Goal: Task Accomplishment & Management: Complete application form

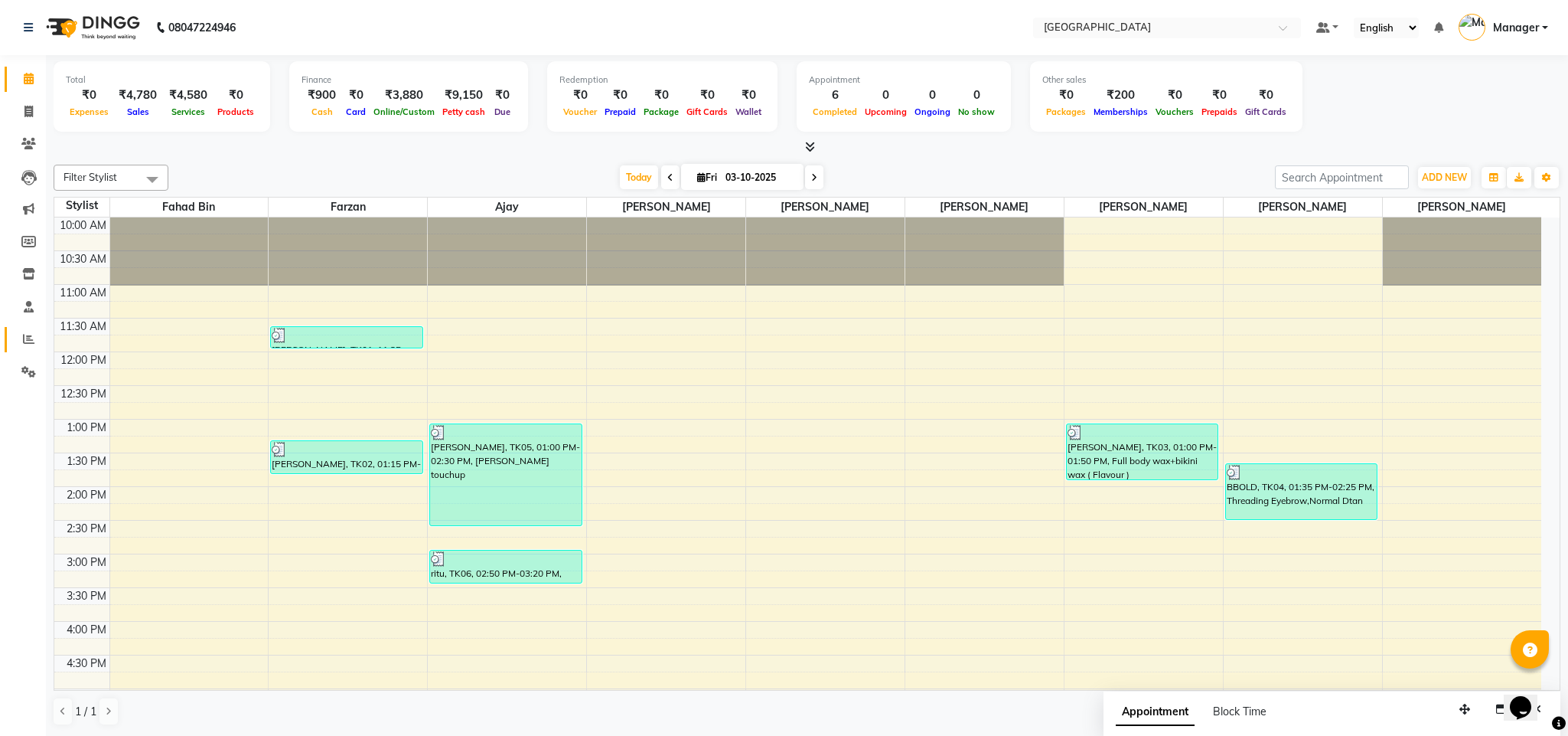
click at [25, 329] on link "Reports" at bounding box center [23, 339] width 37 height 25
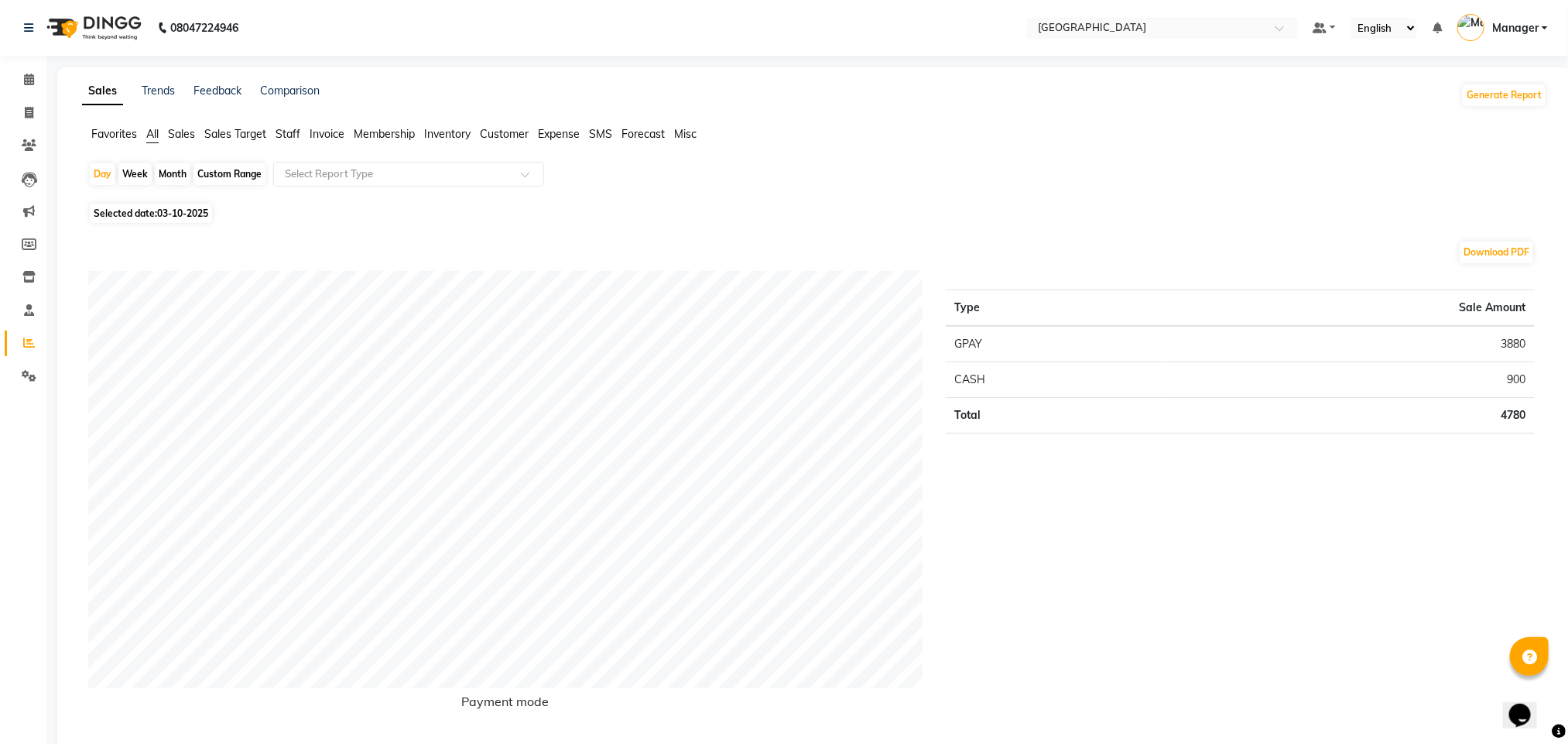
click at [278, 139] on span "Staff" at bounding box center [288, 133] width 25 height 14
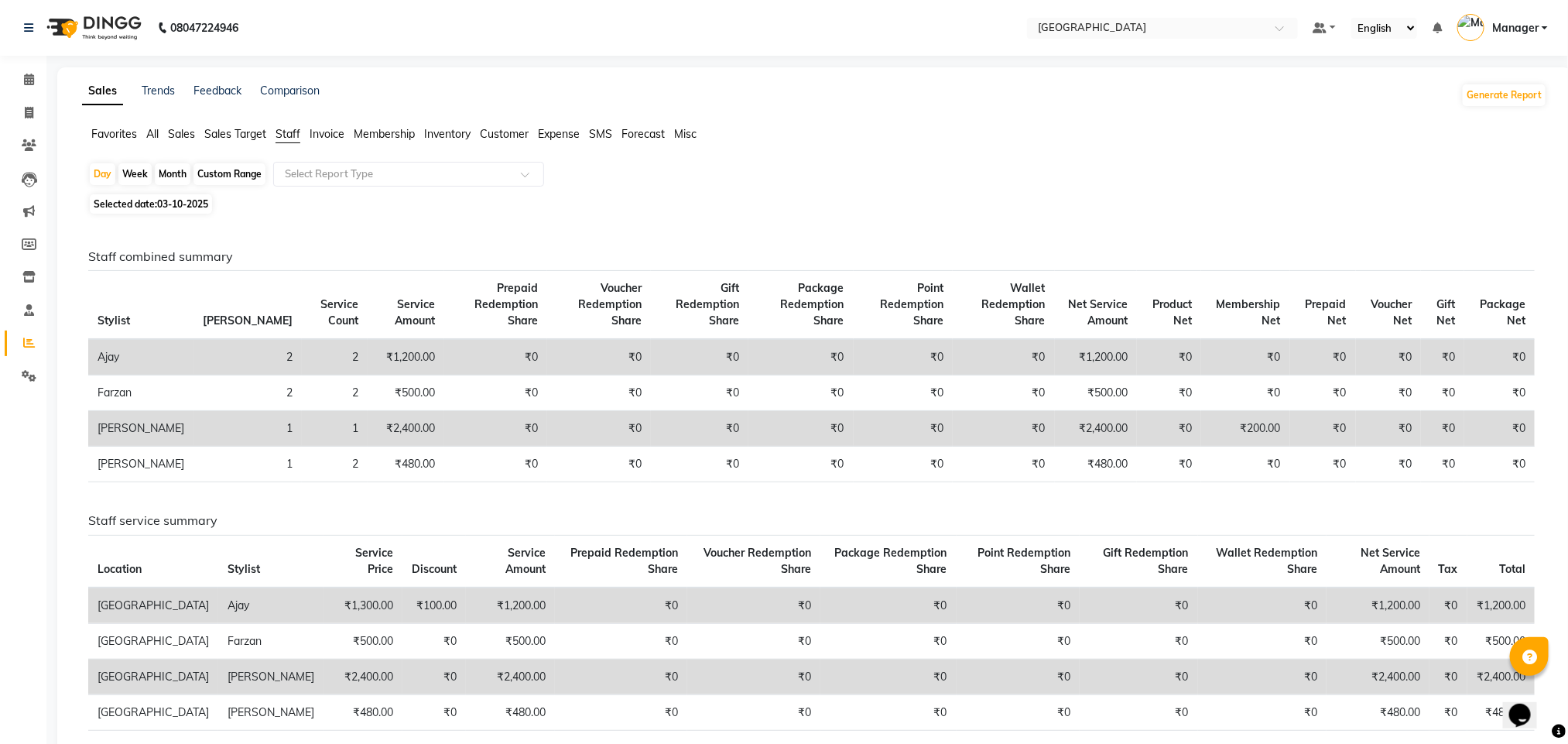
click at [165, 175] on div "Month" at bounding box center [171, 173] width 35 height 22
select select "10"
select select "2025"
click at [171, 204] on span "03-10-2025" at bounding box center [183, 204] width 51 height 11
select select "10"
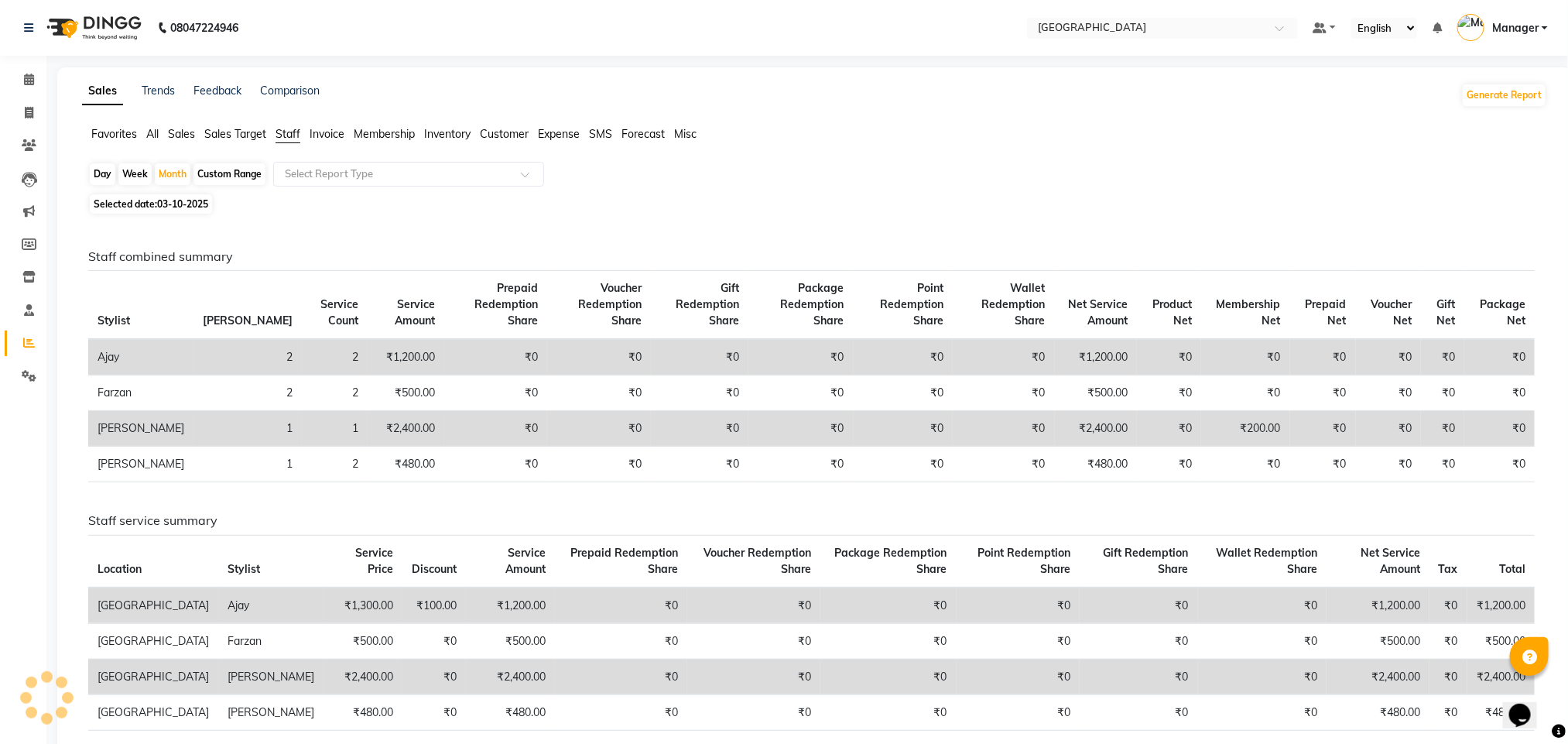
select select "2025"
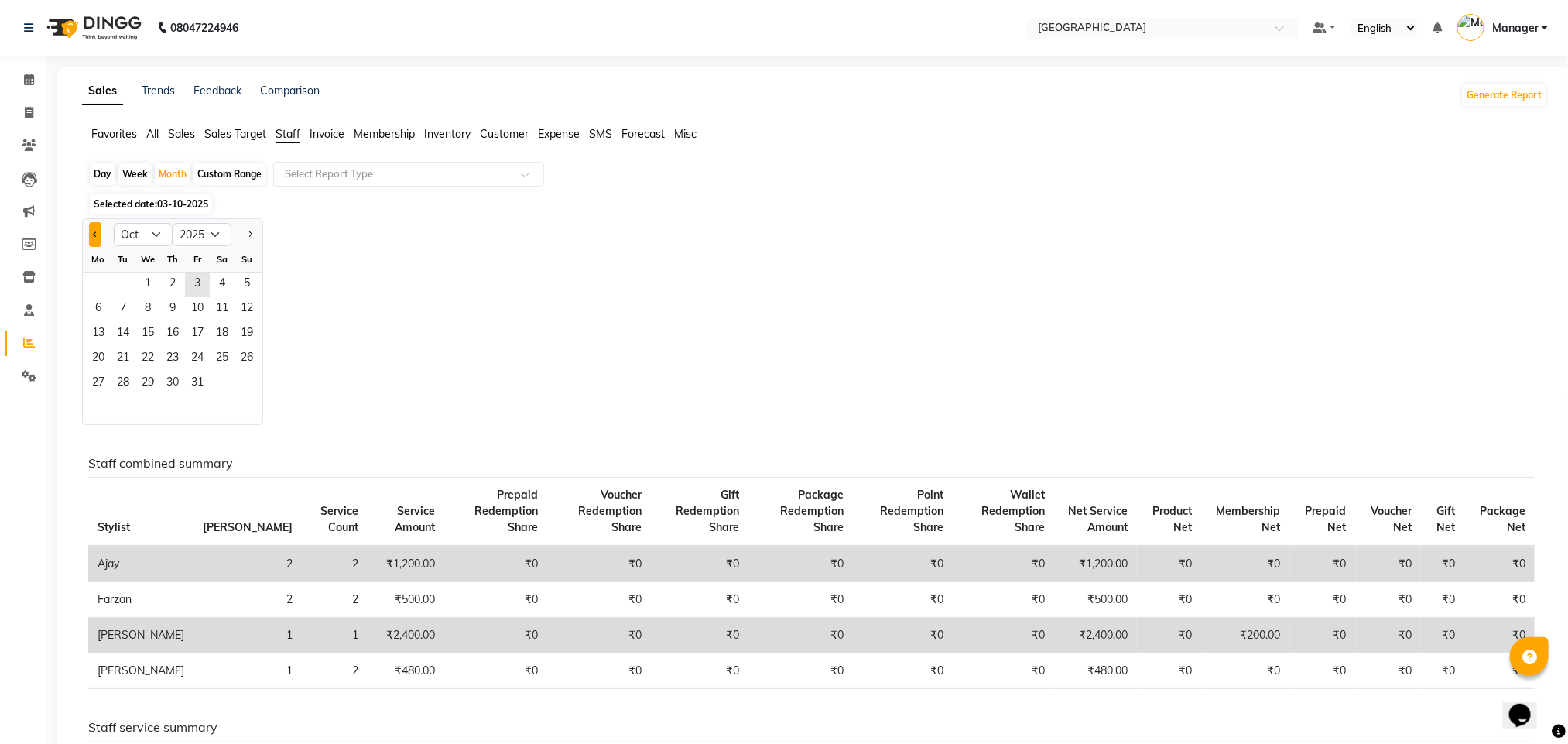
click at [90, 231] on button "Previous month" at bounding box center [94, 234] width 12 height 25
select select "9"
click at [191, 324] on span "19" at bounding box center [197, 334] width 25 height 25
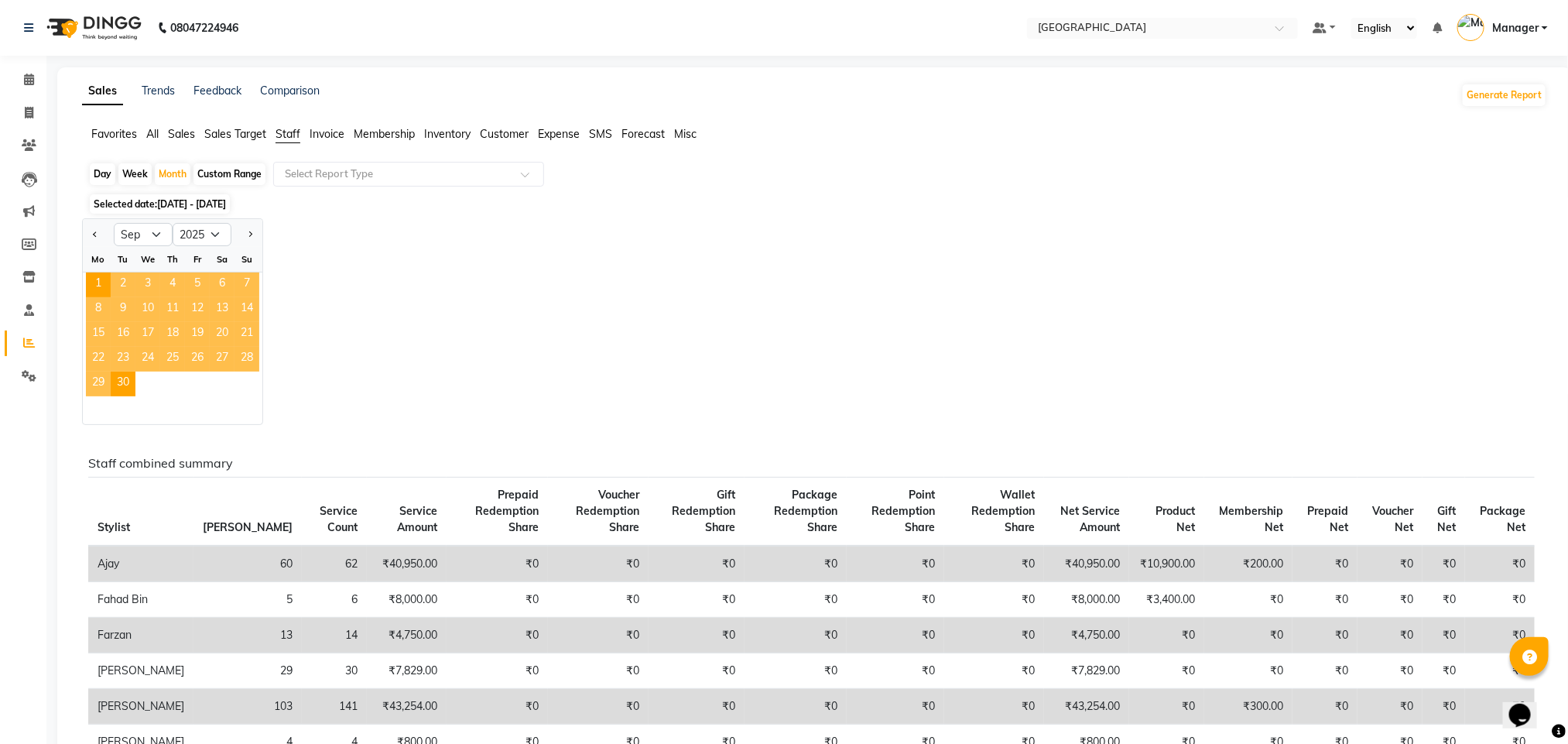
click at [692, 332] on div "Jan Feb Mar Apr May Jun [DATE] Aug Sep Oct Nov [DATE] 2016 2017 2018 2019 2020 …" at bounding box center [814, 321] width 1465 height 207
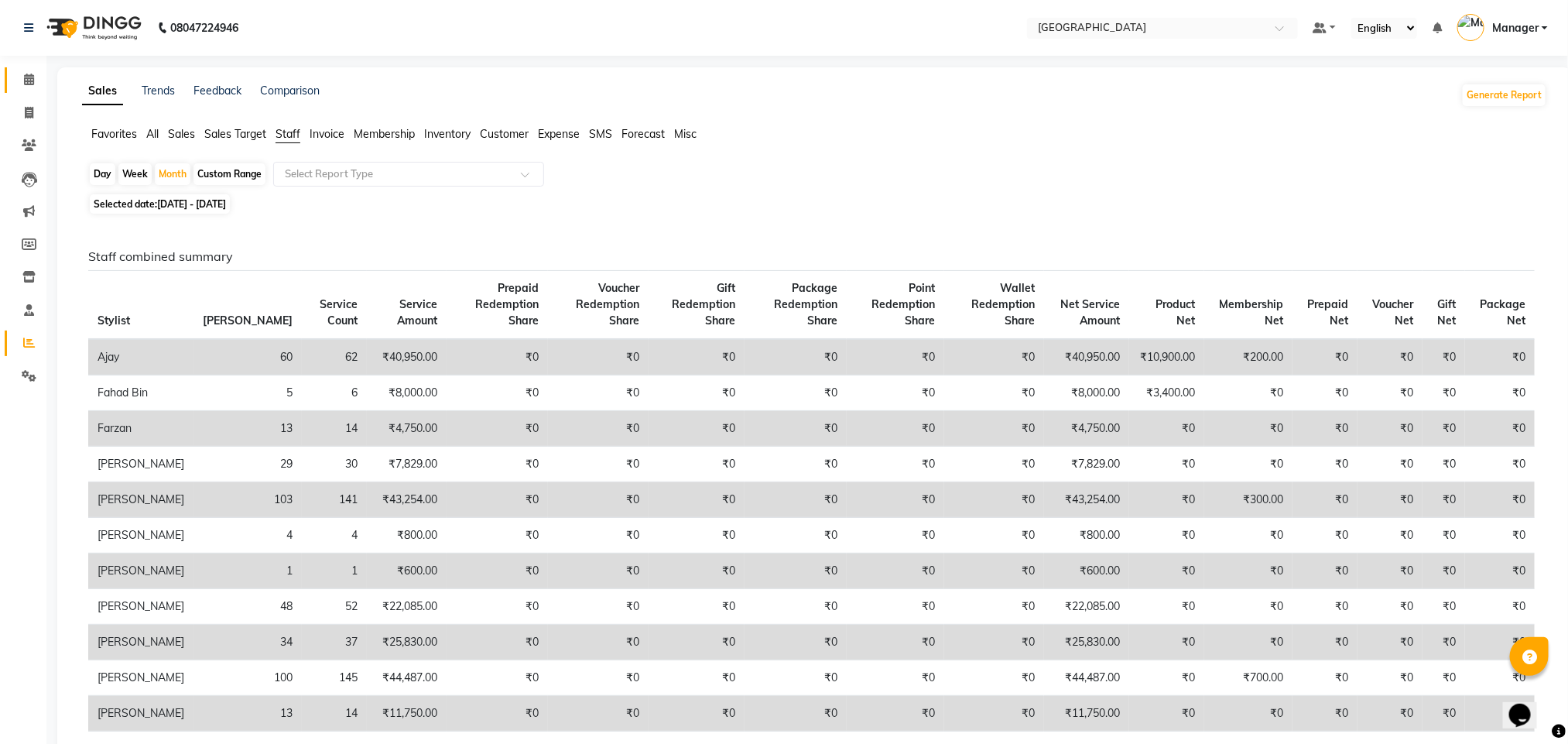
click at [32, 68] on link "Calendar" at bounding box center [23, 80] width 37 height 26
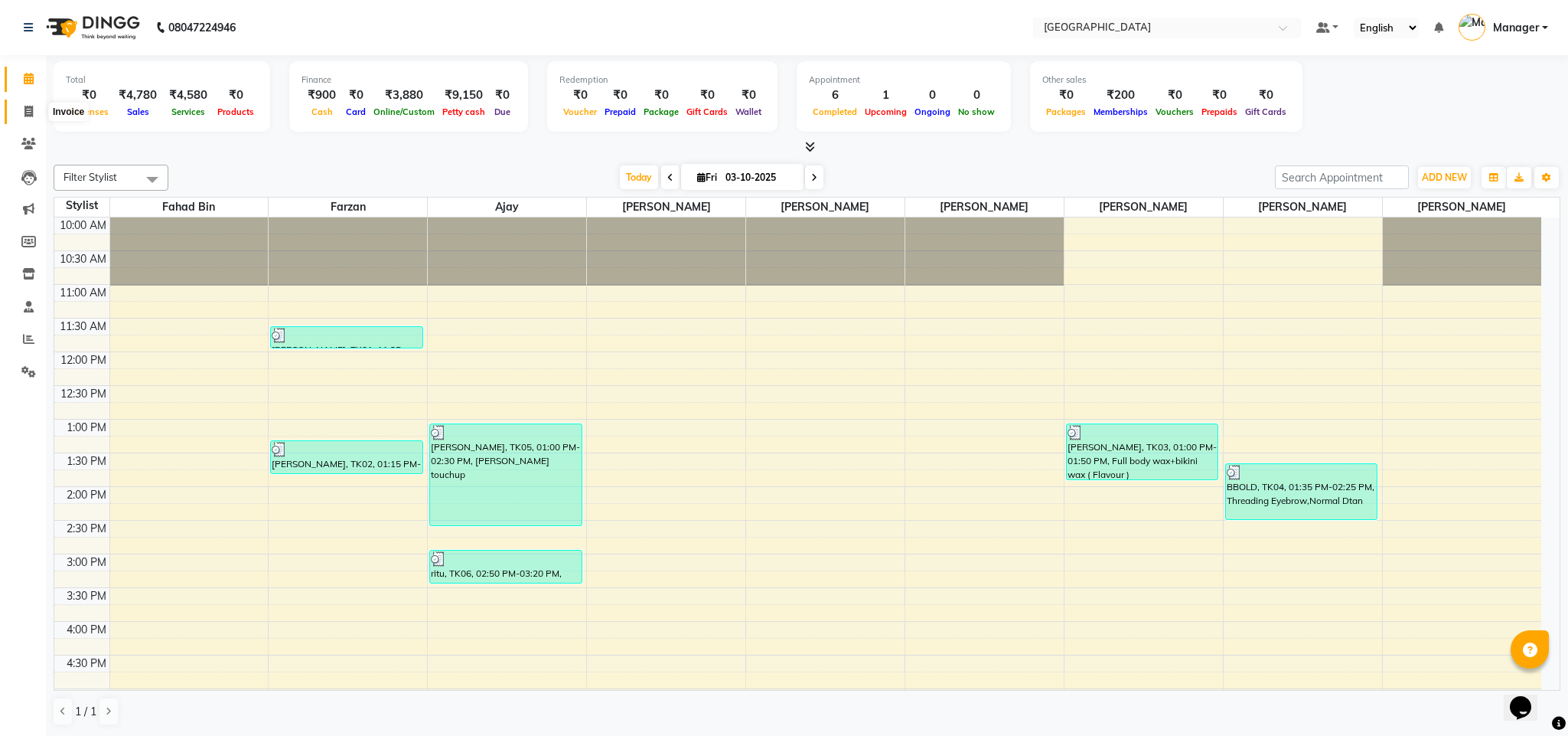
click at [27, 106] on icon at bounding box center [28, 111] width 8 height 11
select select "service"
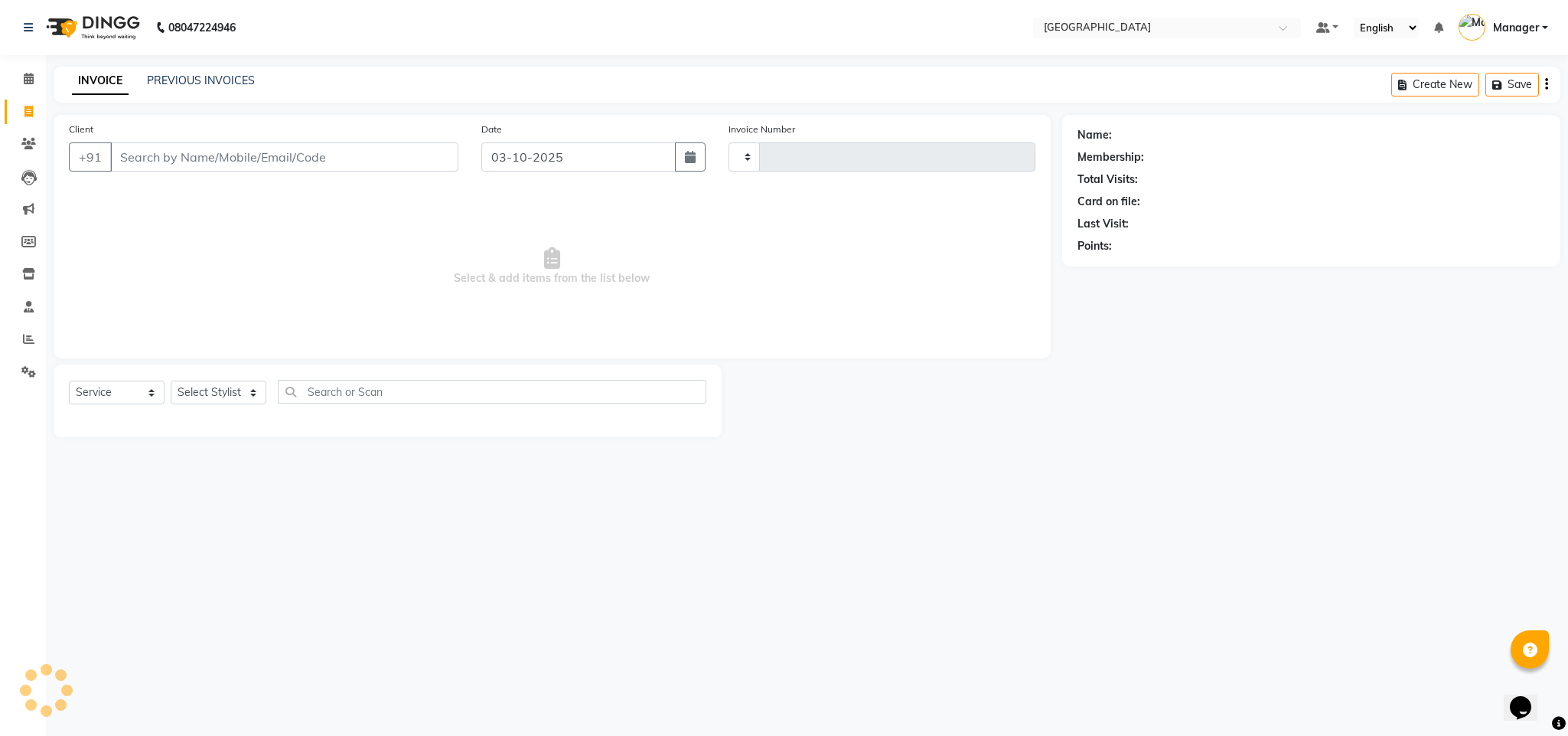
type input "2771"
select select "7353"
click at [242, 401] on select "Select Stylist ajay Fahad Bin farzan [PERSON_NAME] [PERSON_NAME] [PERSON_NAME] …" at bounding box center [218, 392] width 96 height 24
select select "68994"
click at [170, 382] on select "Select Stylist ajay Fahad Bin farzan [PERSON_NAME] [PERSON_NAME] [PERSON_NAME] …" at bounding box center [218, 392] width 96 height 24
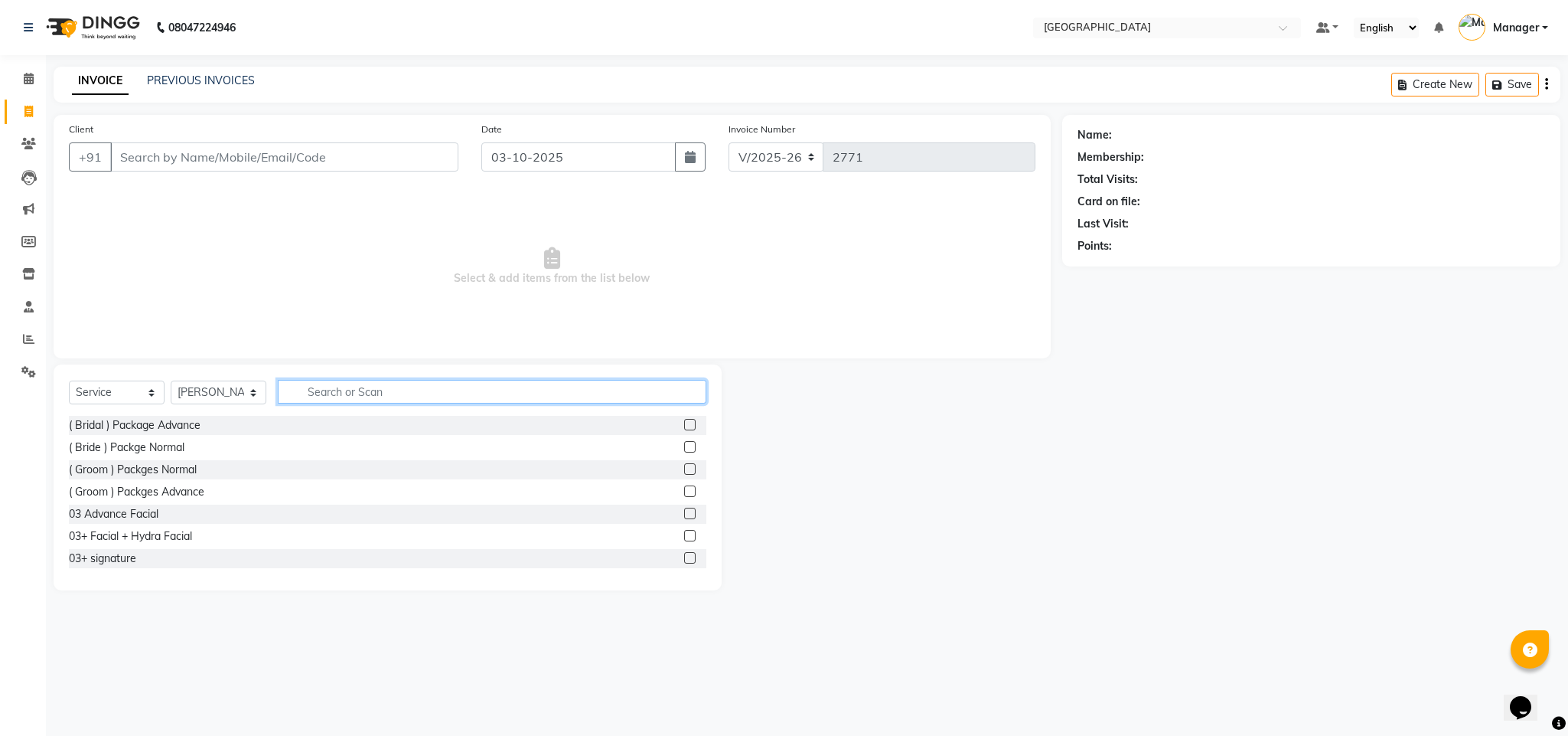
click at [324, 390] on input "text" at bounding box center [492, 391] width 428 height 24
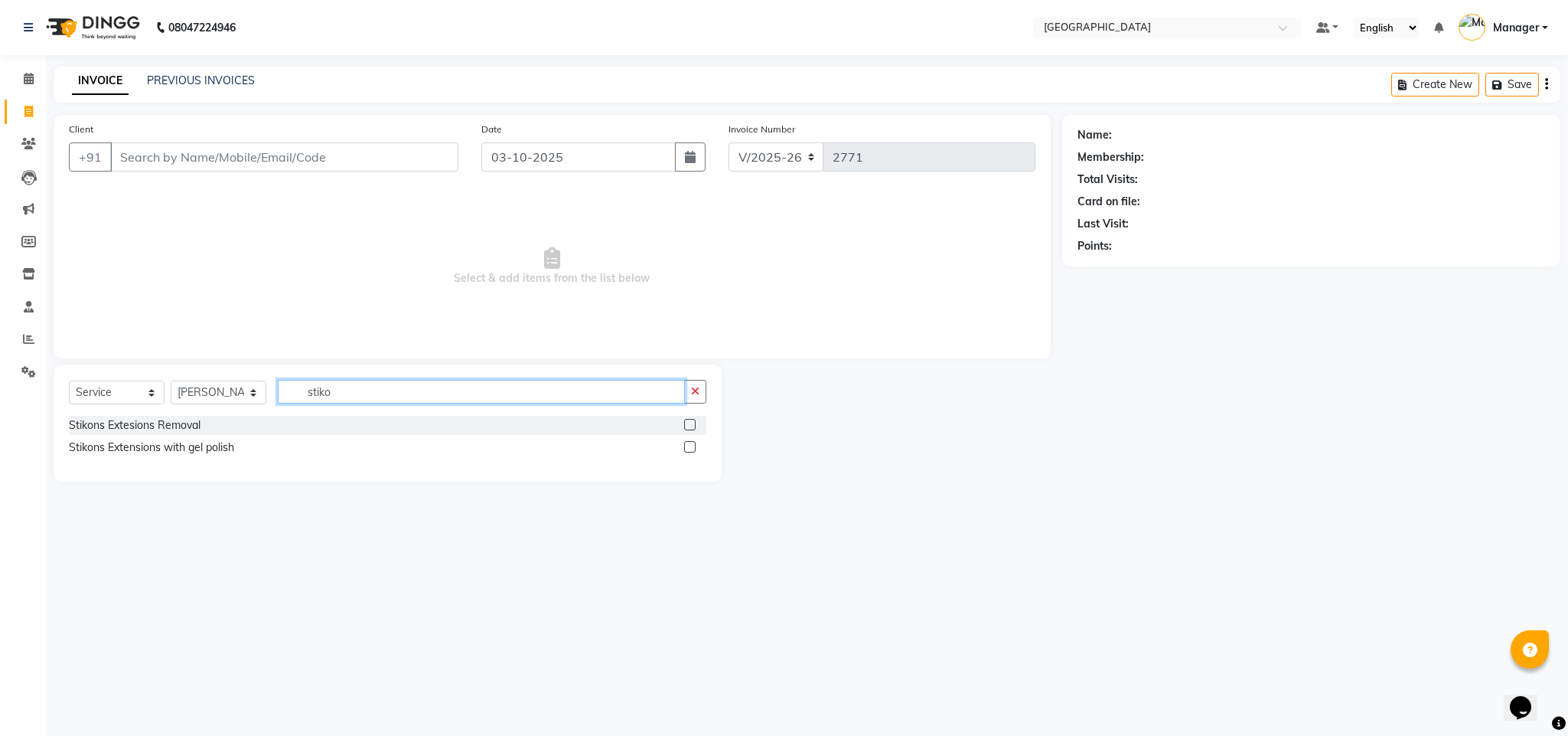
type input "stiko"
click at [684, 449] on label at bounding box center [689, 447] width 11 height 11
click at [684, 449] on input "checkbox" at bounding box center [688, 448] width 10 height 10
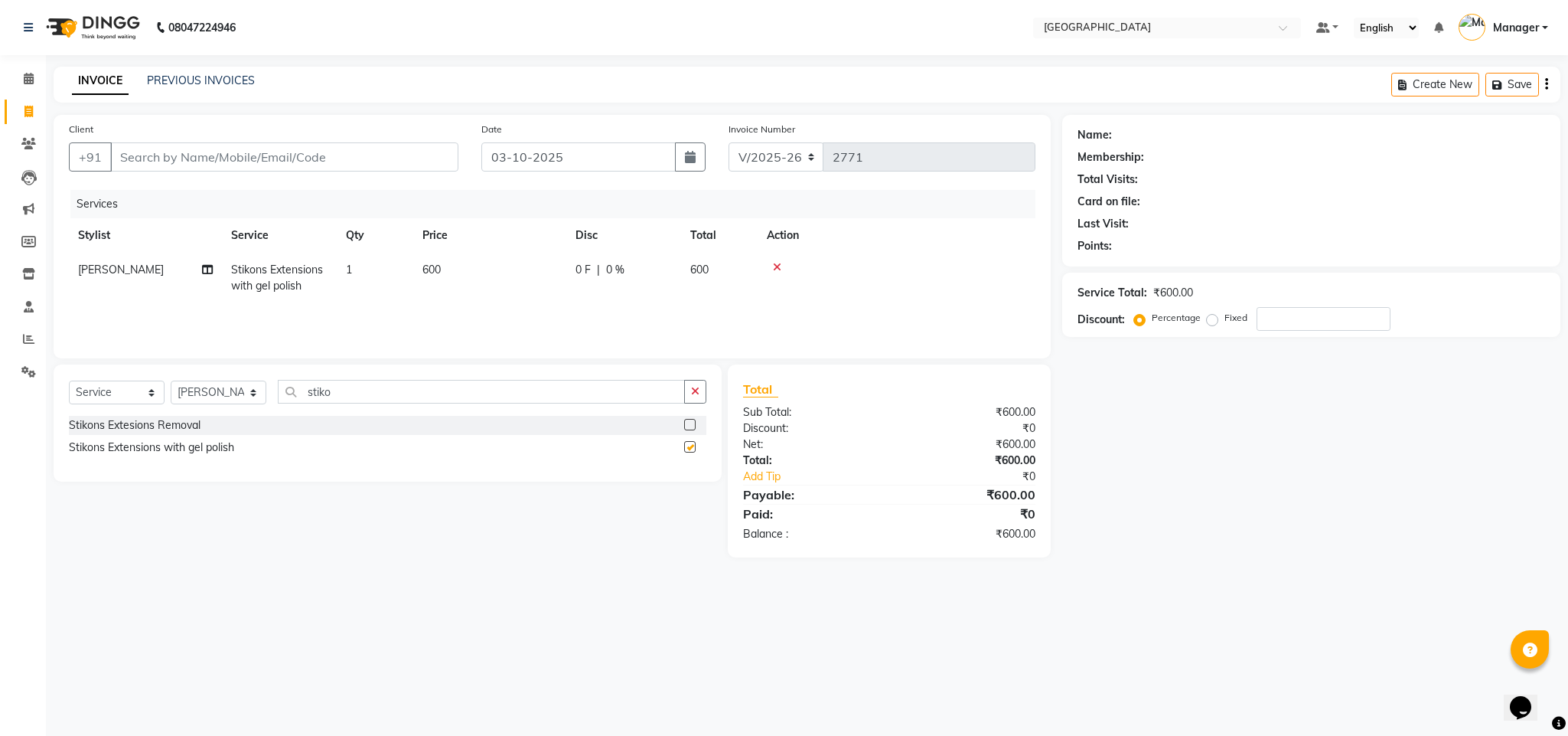
checkbox input "false"
click at [466, 259] on td "600" at bounding box center [490, 278] width 153 height 51
select select "68994"
click at [526, 270] on input "600" at bounding box center [561, 273] width 135 height 24
type input "6"
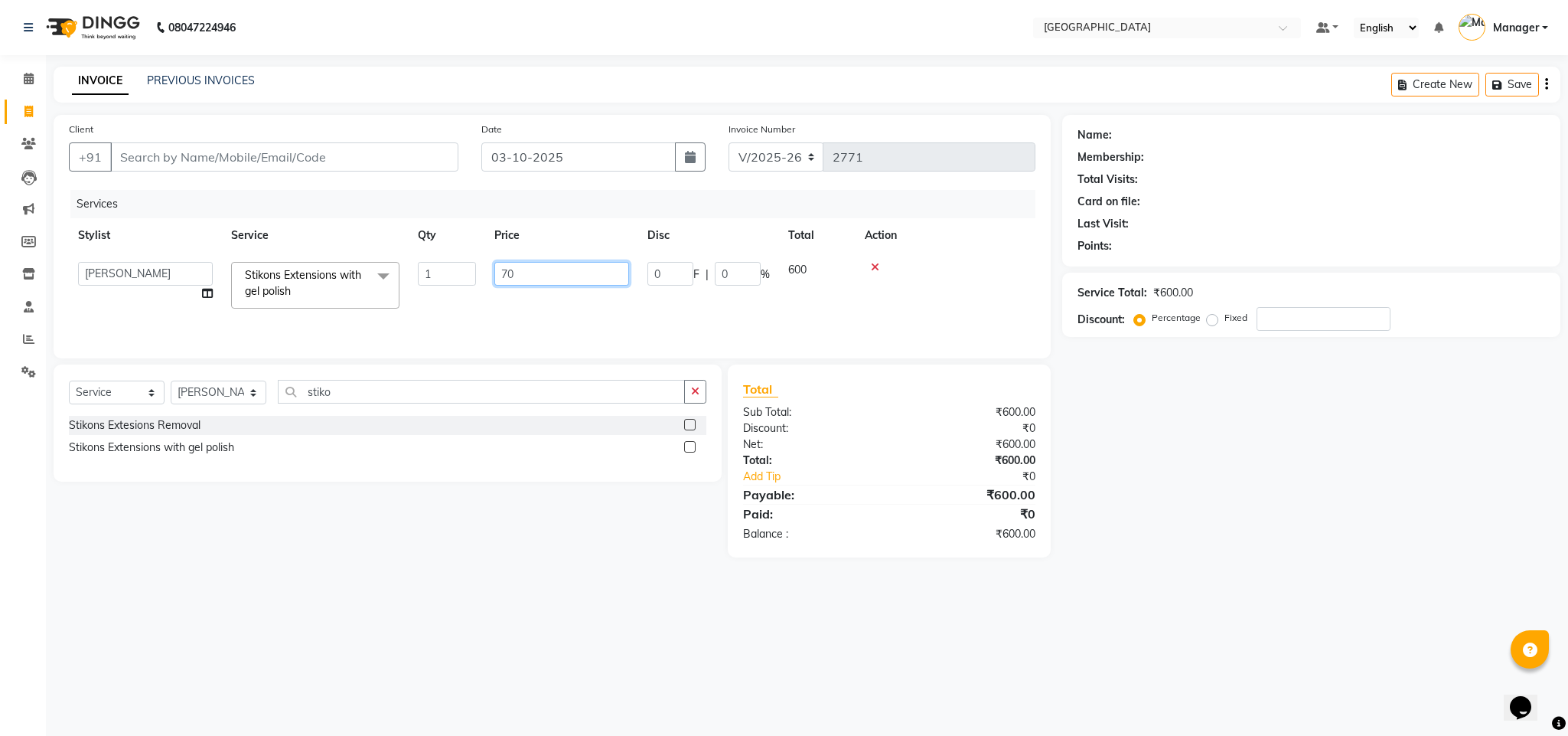
type input "700"
click at [793, 258] on tr "[PERSON_NAME] Stikons Extensions with gel polish 1 700 0 F | 0 % 700" at bounding box center [552, 278] width 966 height 51
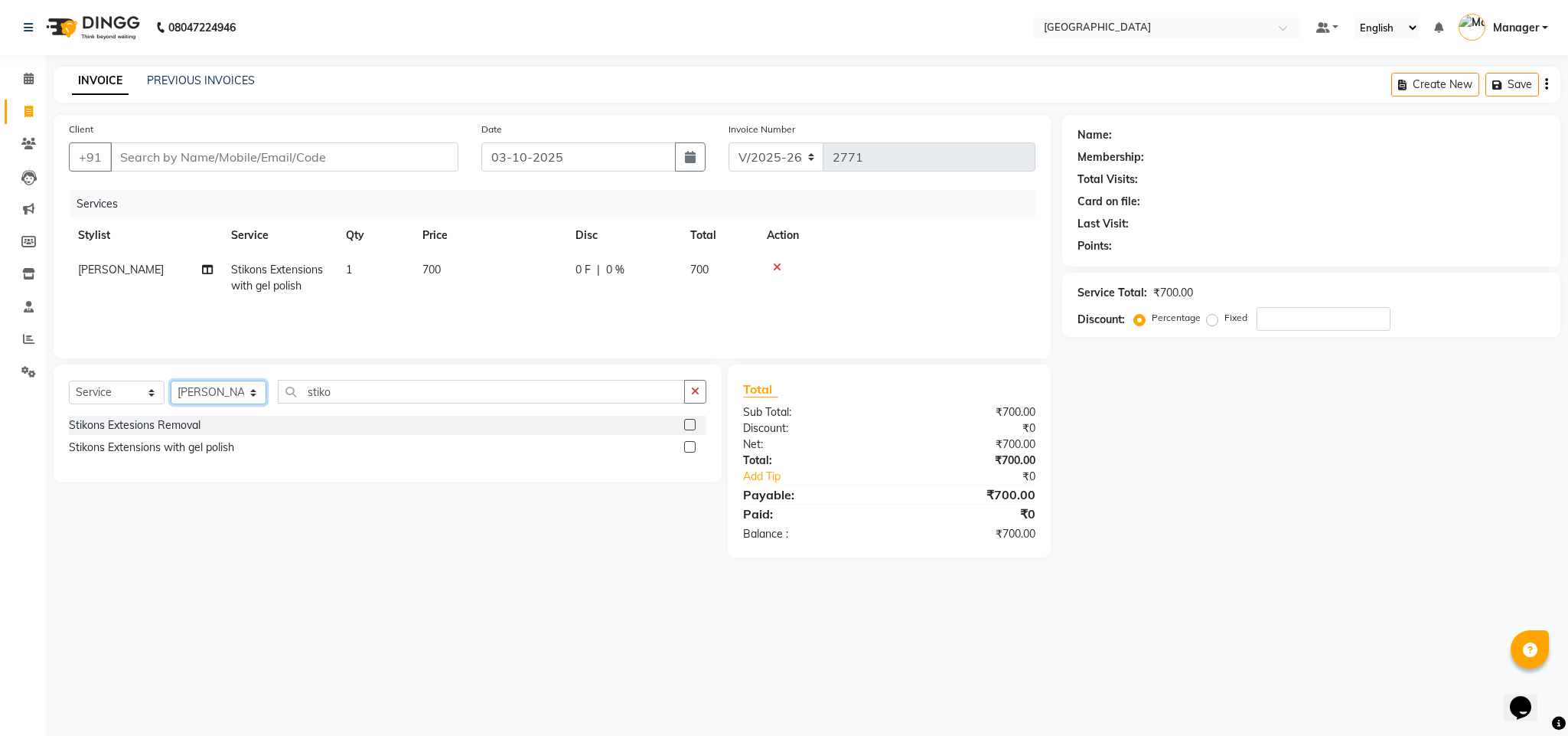
click at [251, 398] on select "Select Stylist ajay Fahad Bin farzan [PERSON_NAME] [PERSON_NAME] [PERSON_NAME] …" at bounding box center [218, 392] width 96 height 24
select select "93196"
click at [170, 382] on select "Select Stylist ajay Fahad Bin farzan [PERSON_NAME] [PERSON_NAME] [PERSON_NAME] …" at bounding box center [218, 392] width 96 height 24
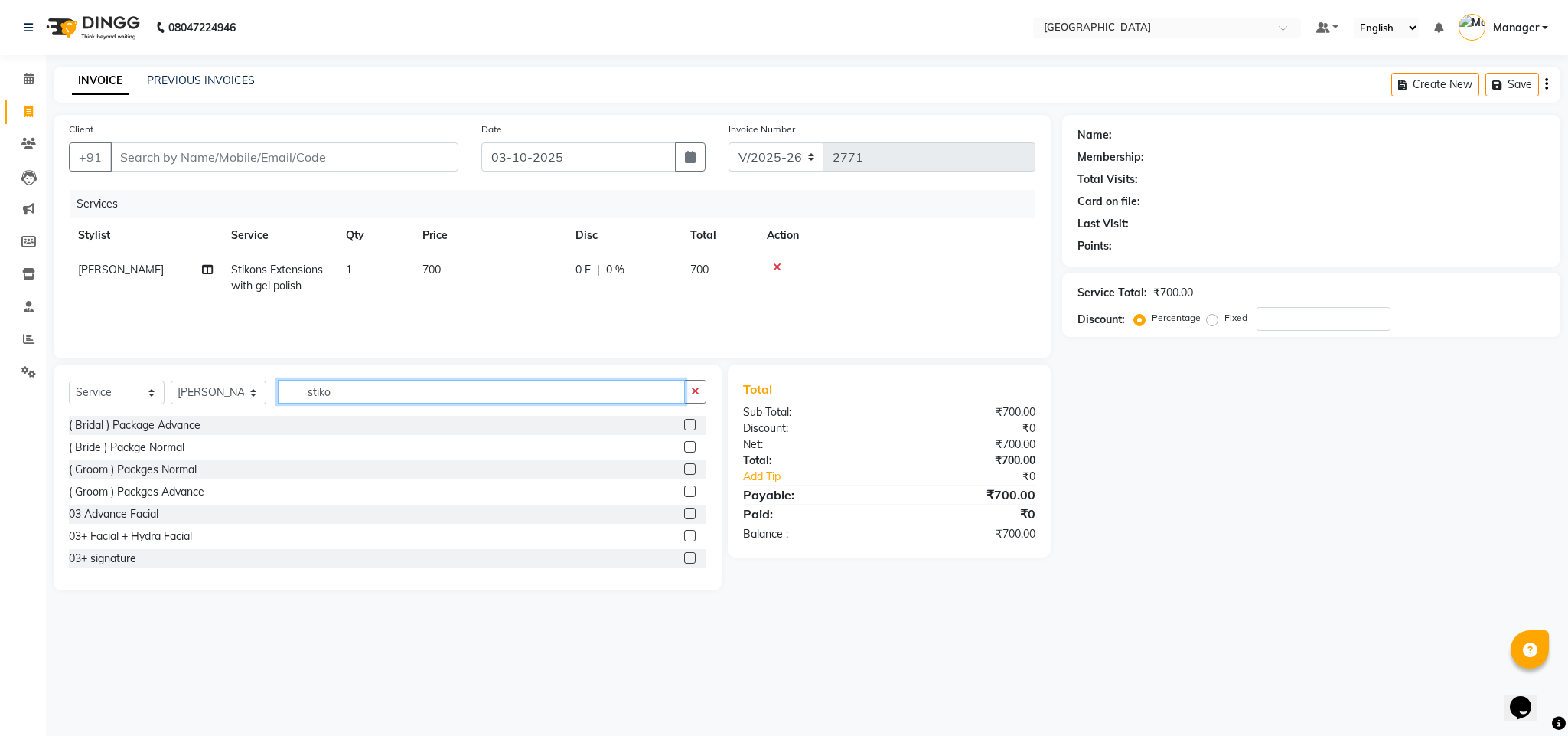
click at [455, 391] on input "stiko" at bounding box center [481, 391] width 407 height 24
type input "s"
type input "gel pol"
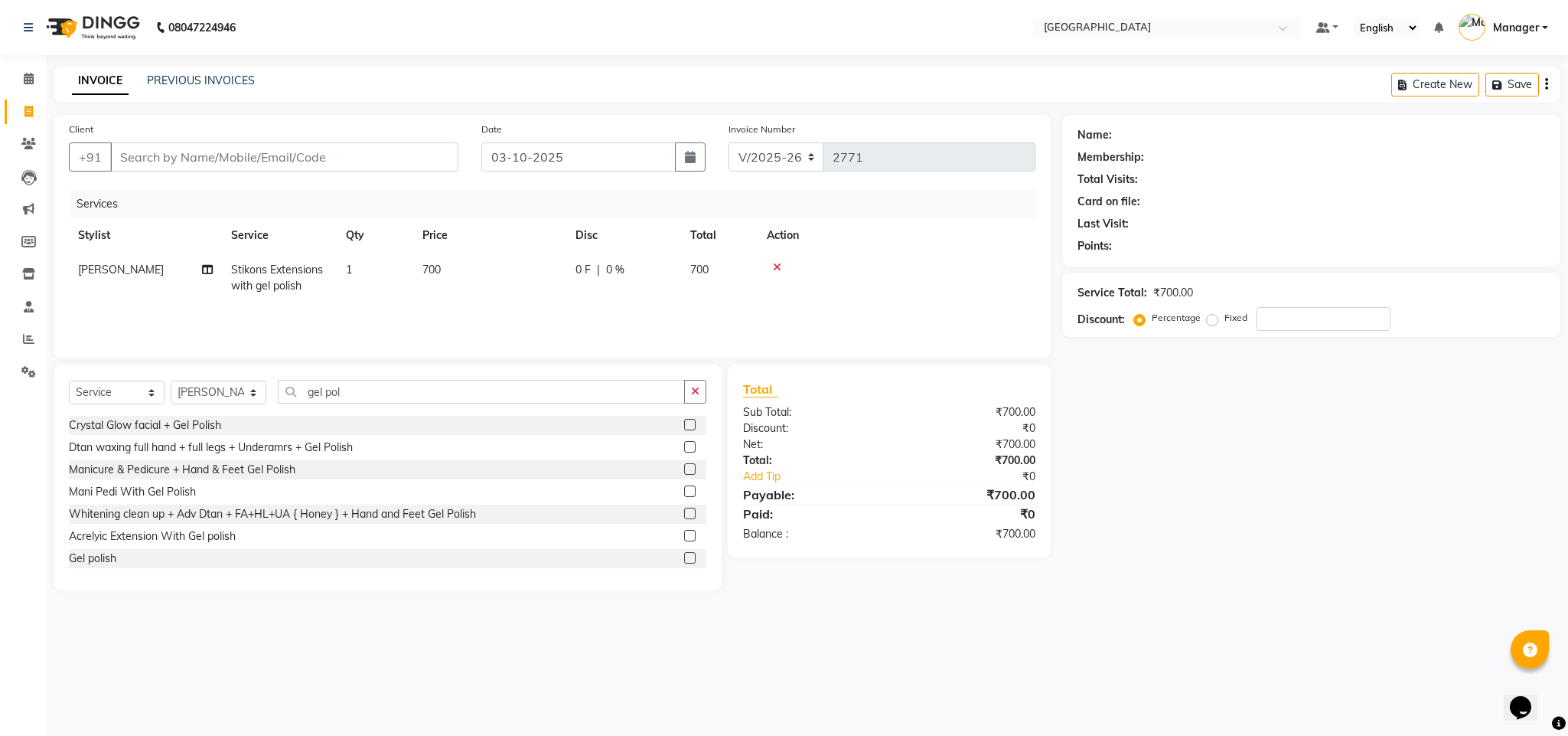
click at [684, 554] on label at bounding box center [689, 558] width 11 height 11
click at [684, 554] on input "checkbox" at bounding box center [688, 558] width 10 height 10
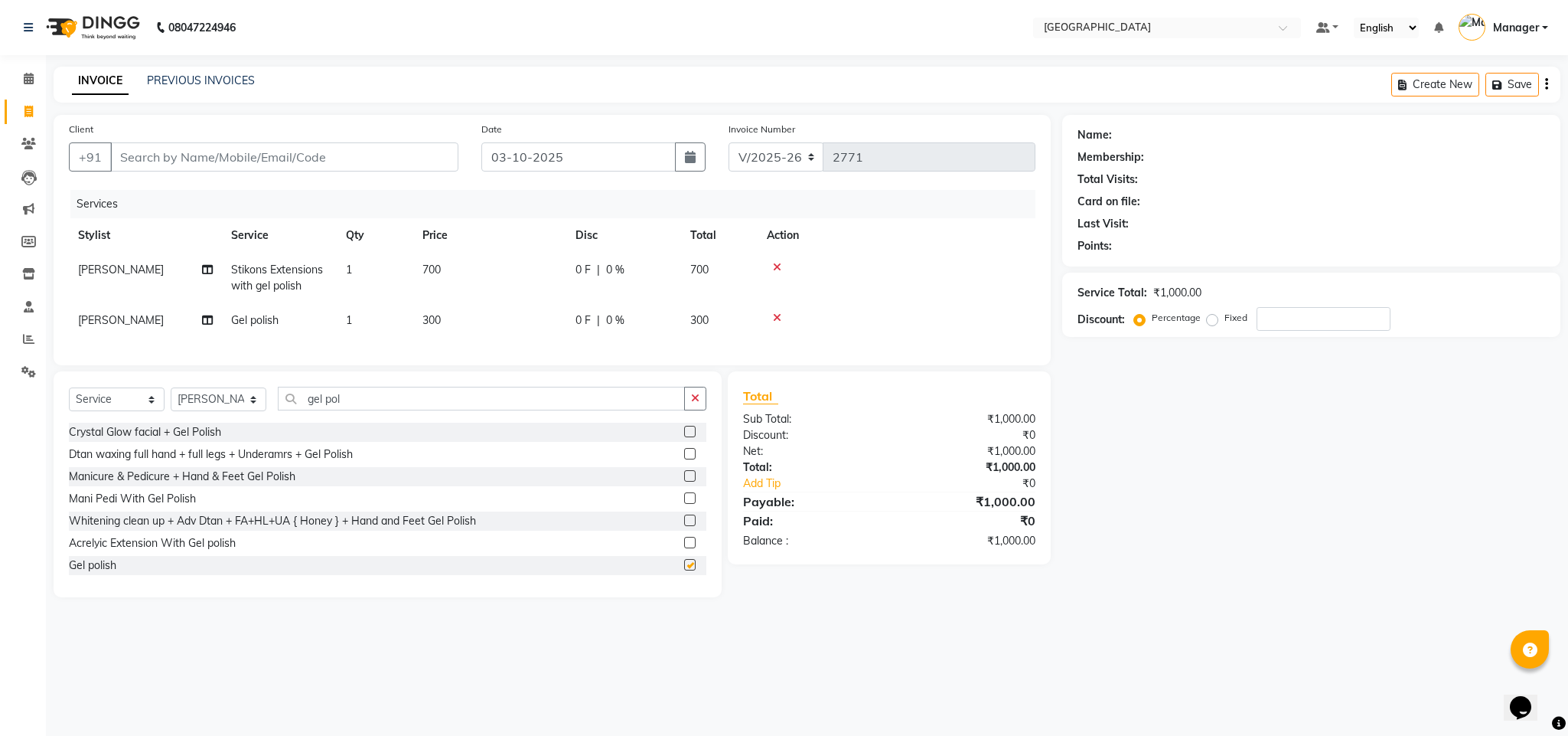
checkbox input "false"
click at [299, 155] on input "Client" at bounding box center [284, 156] width 348 height 29
type input "9"
type input "0"
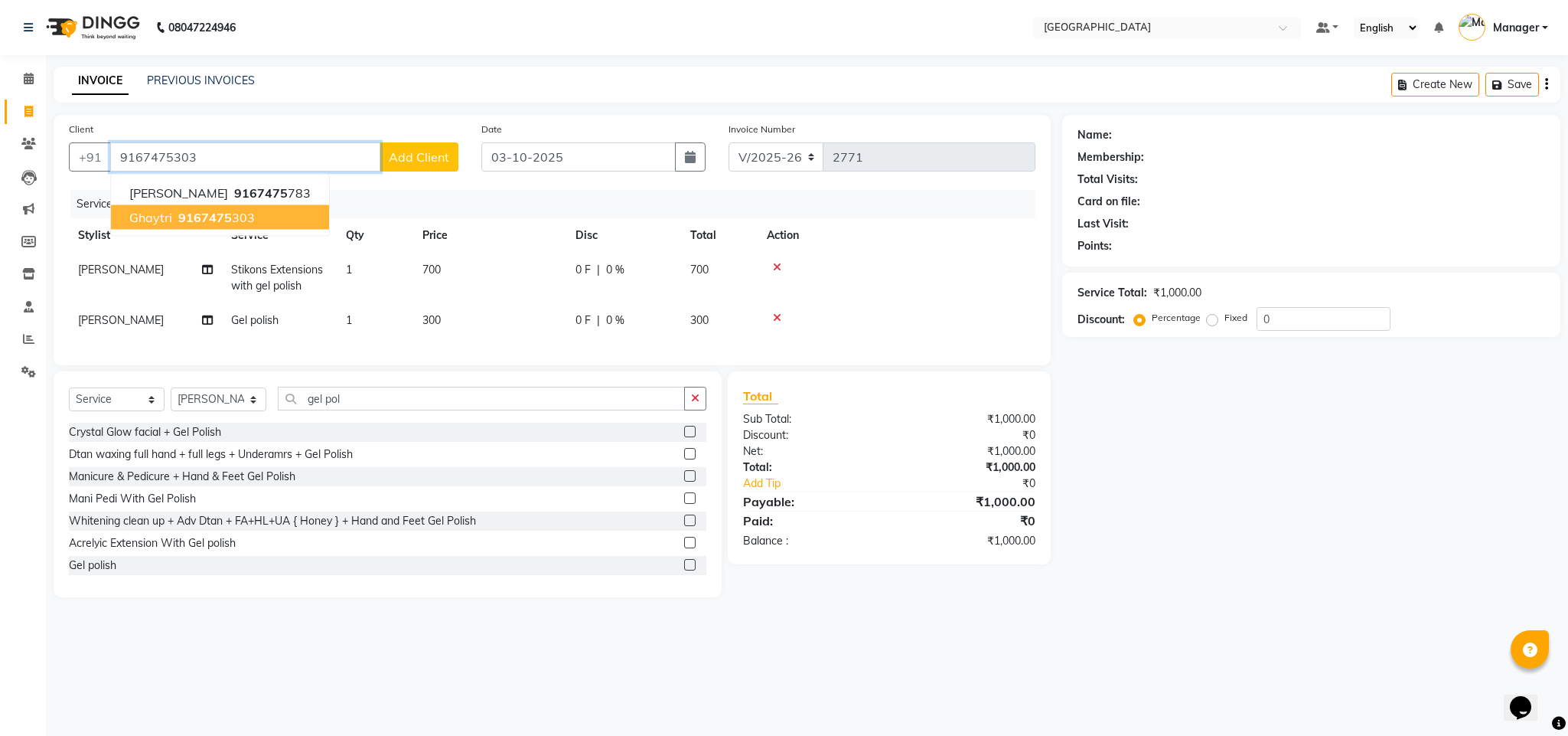
type input "9167475303"
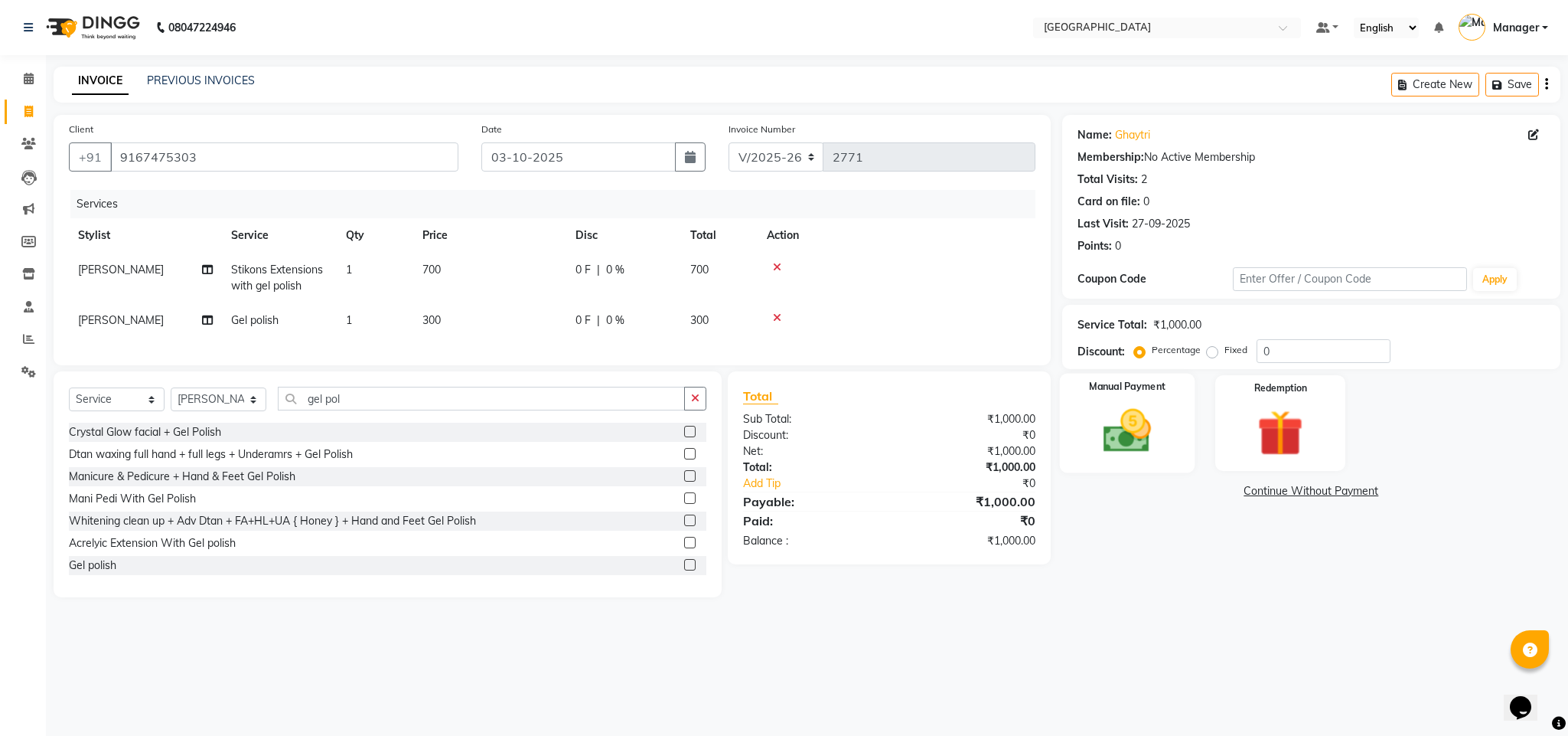
click at [1077, 466] on div "Manual Payment" at bounding box center [1126, 423] width 136 height 100
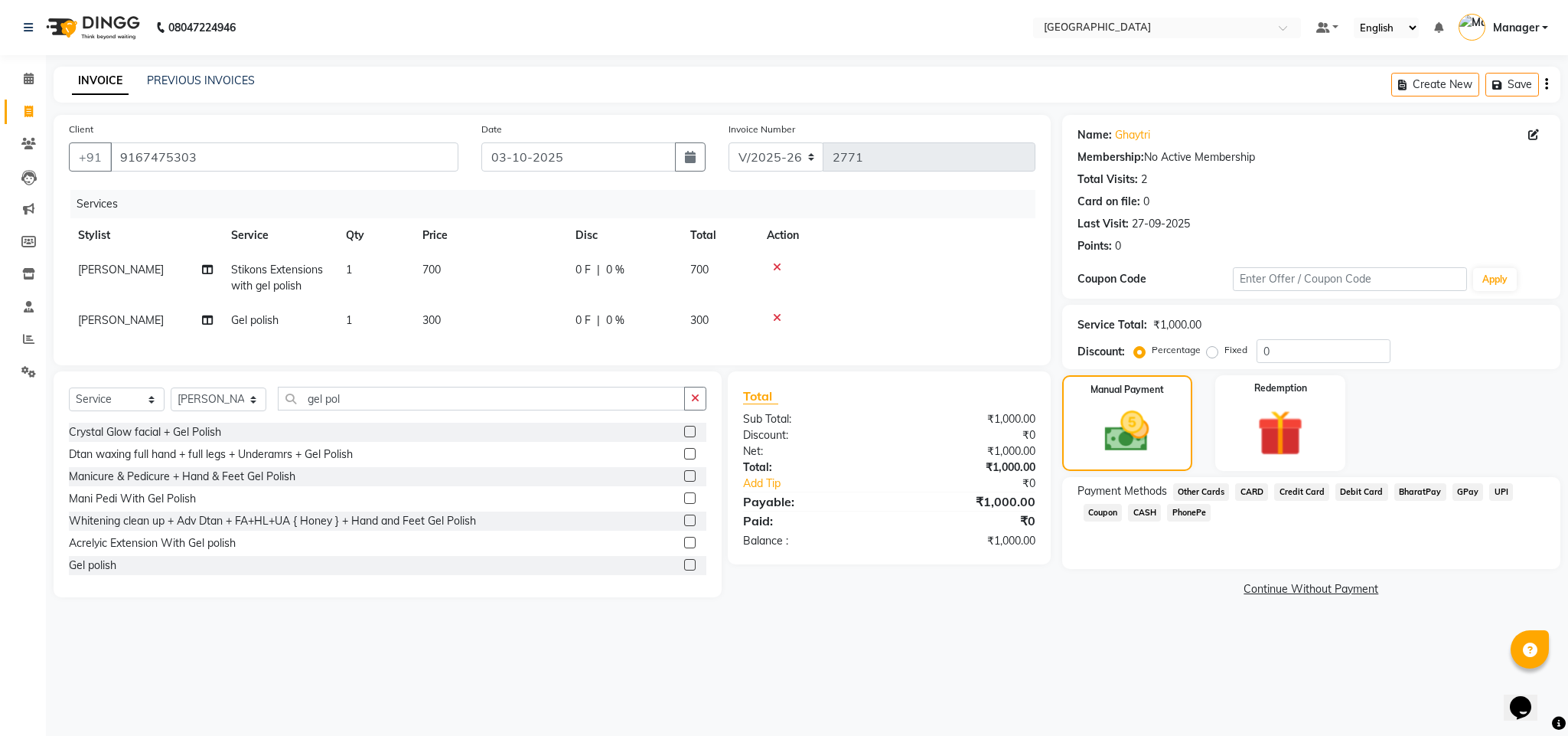
click at [1143, 515] on span "CASH" at bounding box center [1143, 513] width 33 height 18
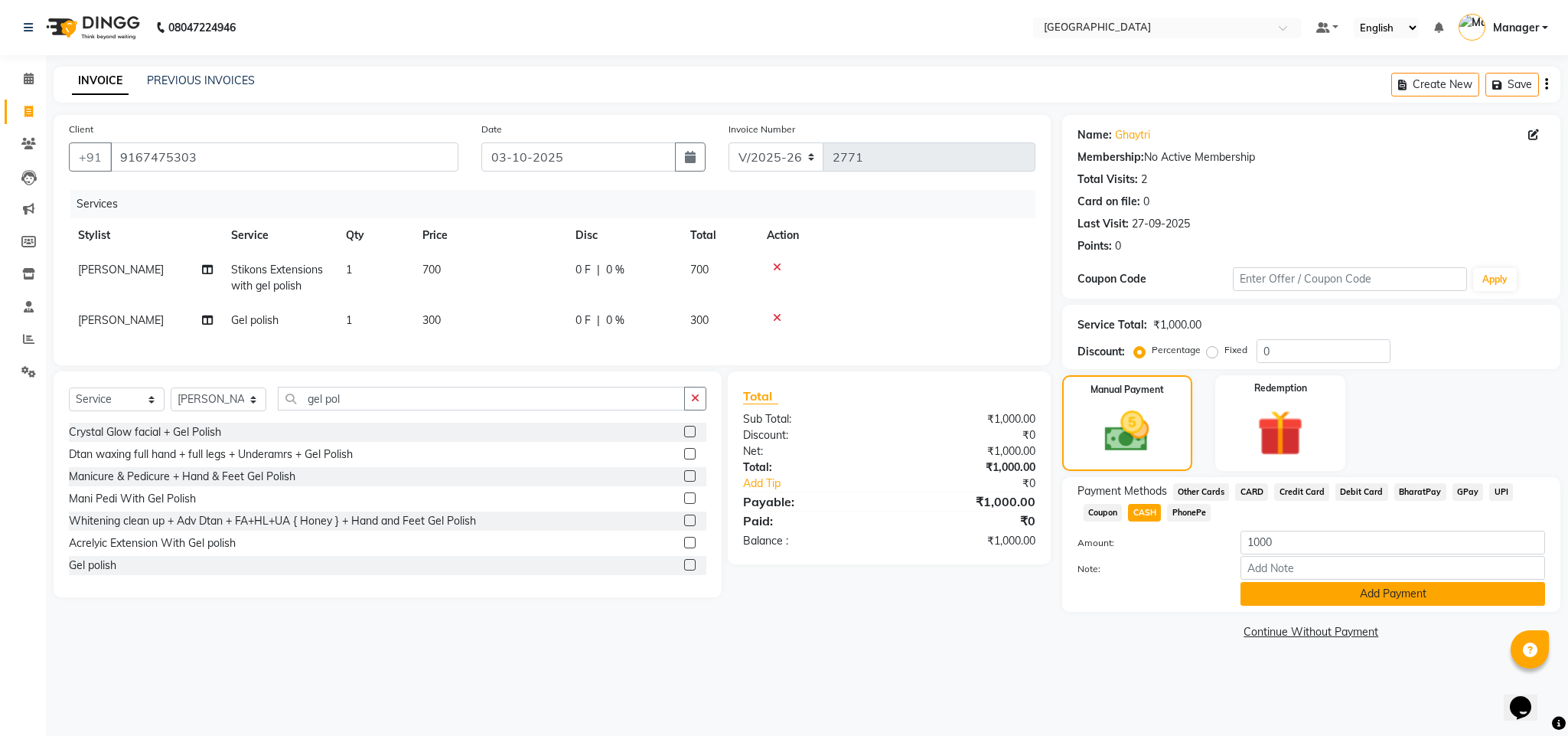
click at [1387, 605] on button "Add Payment" at bounding box center [1392, 593] width 304 height 24
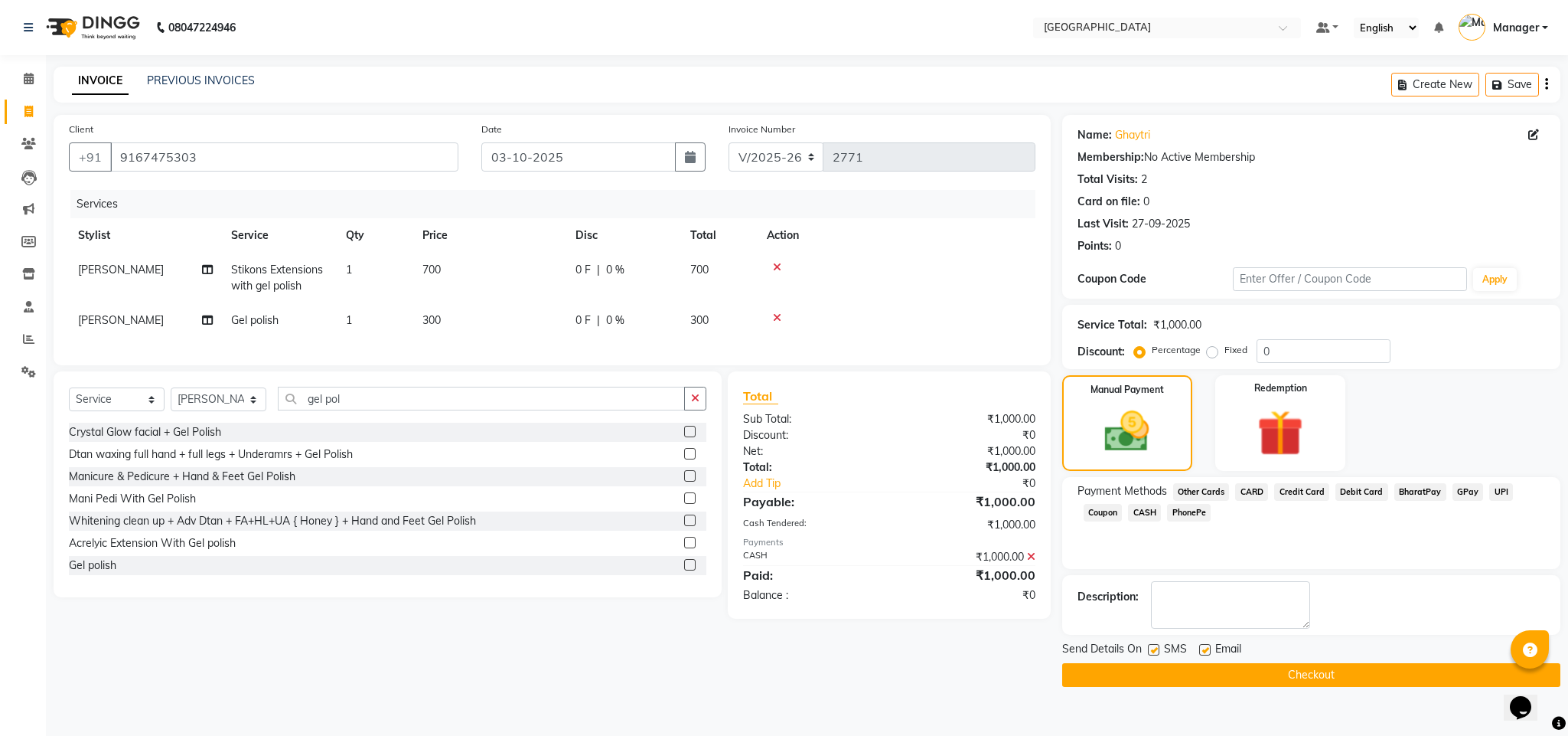
click at [1343, 683] on button "Checkout" at bounding box center [1311, 675] width 498 height 24
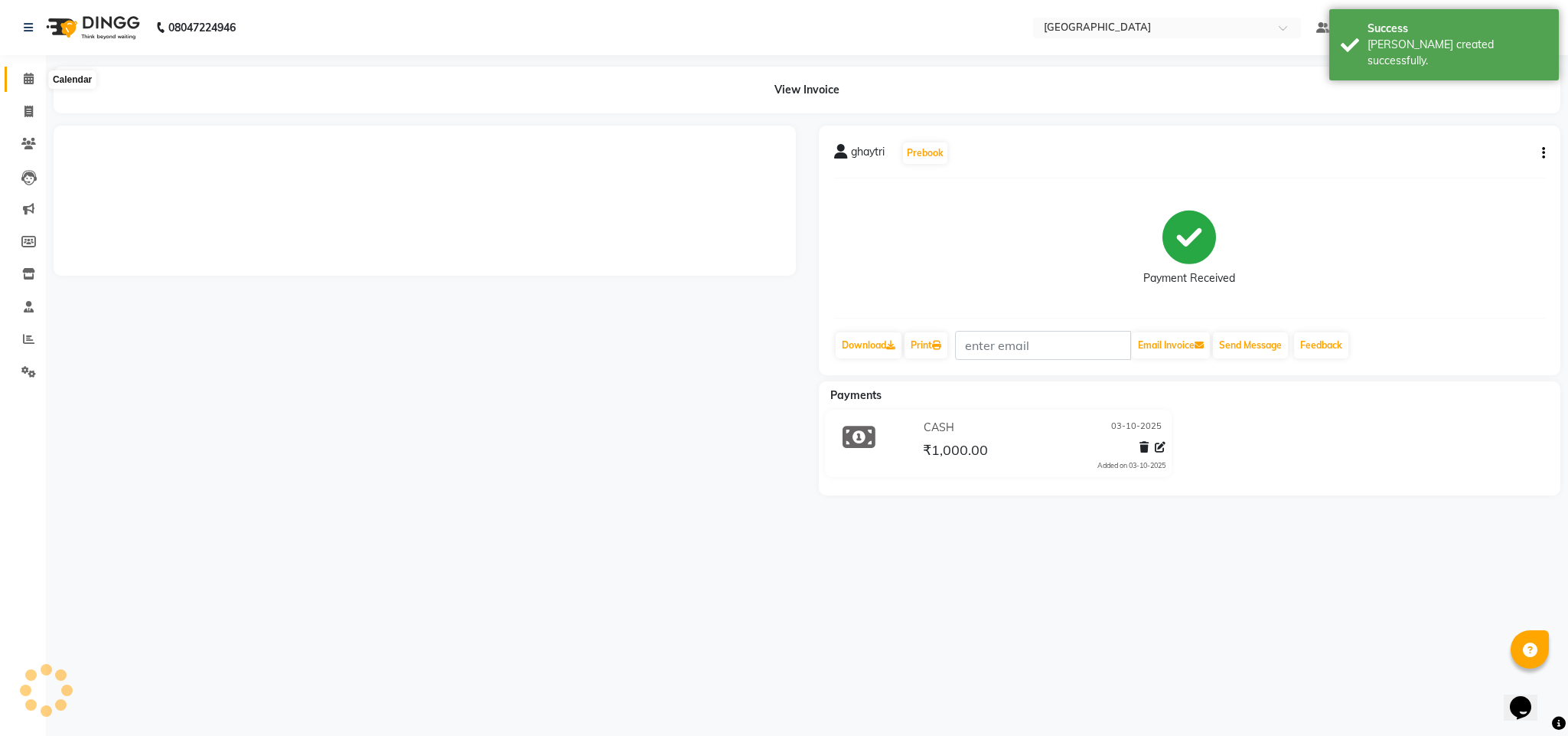
click at [15, 83] on span at bounding box center [28, 79] width 26 height 18
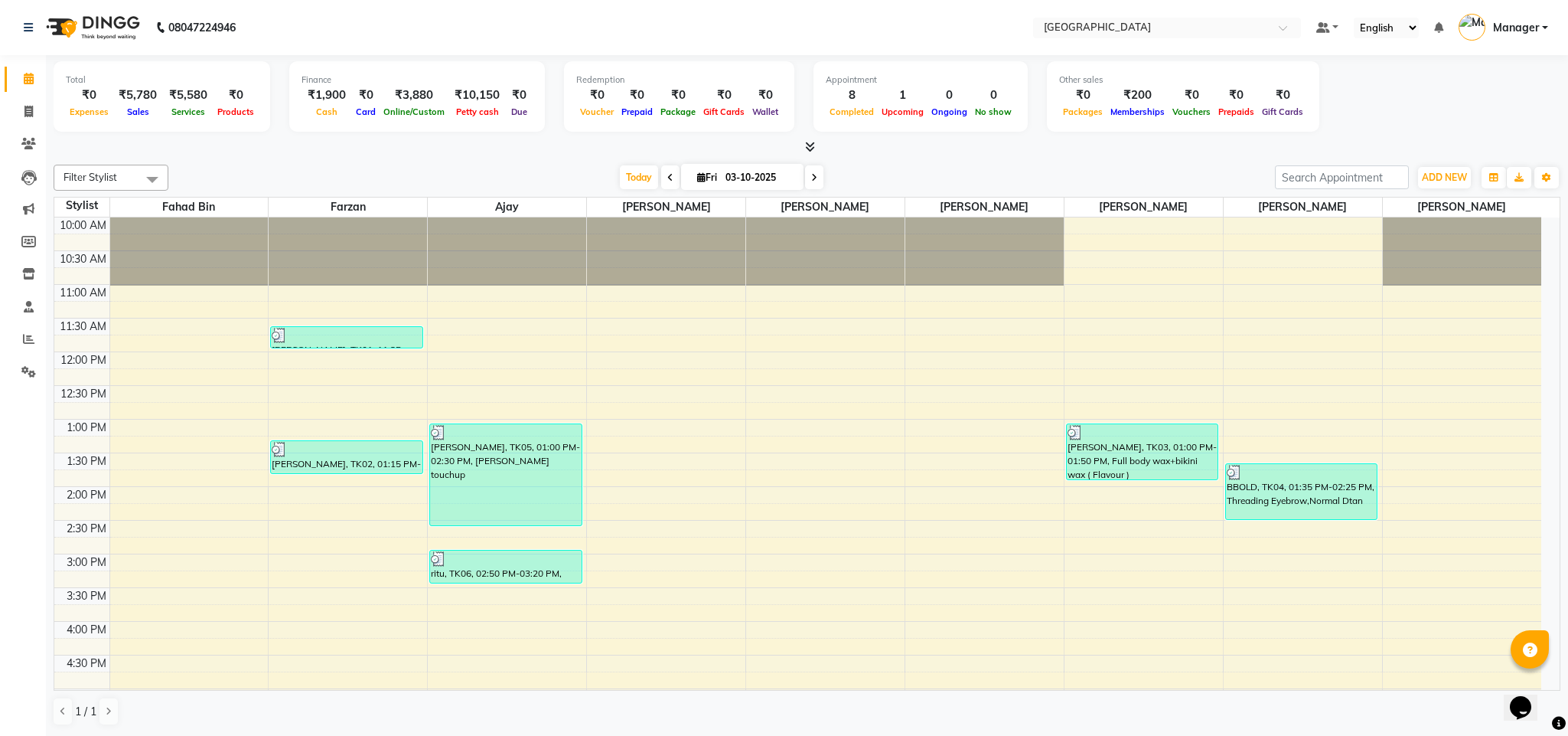
click at [17, 96] on li "Invoice" at bounding box center [23, 112] width 46 height 33
click at [19, 106] on span at bounding box center [28, 112] width 26 height 18
select select "service"
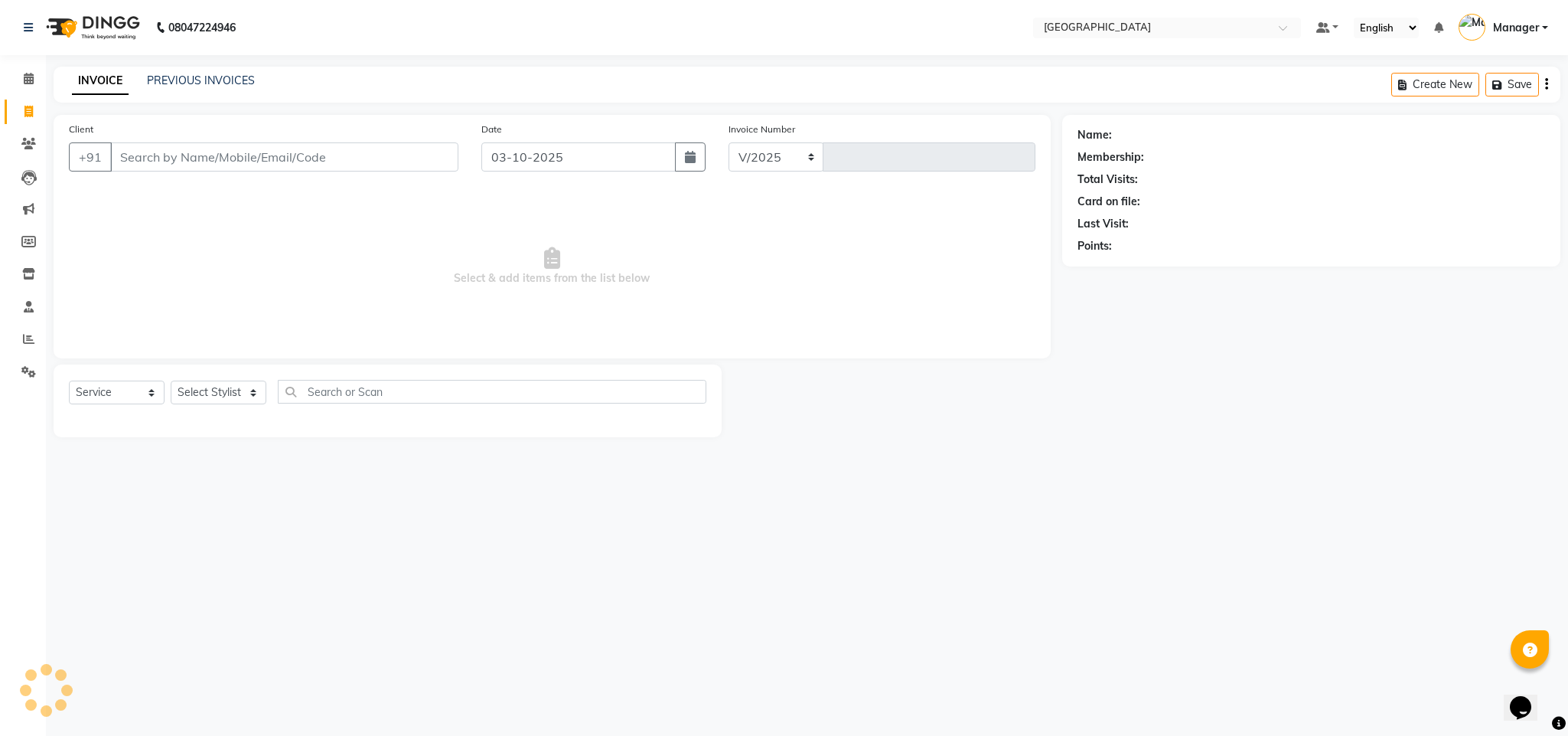
select select "7353"
type input "2772"
click at [271, 158] on input "Client" at bounding box center [284, 156] width 348 height 29
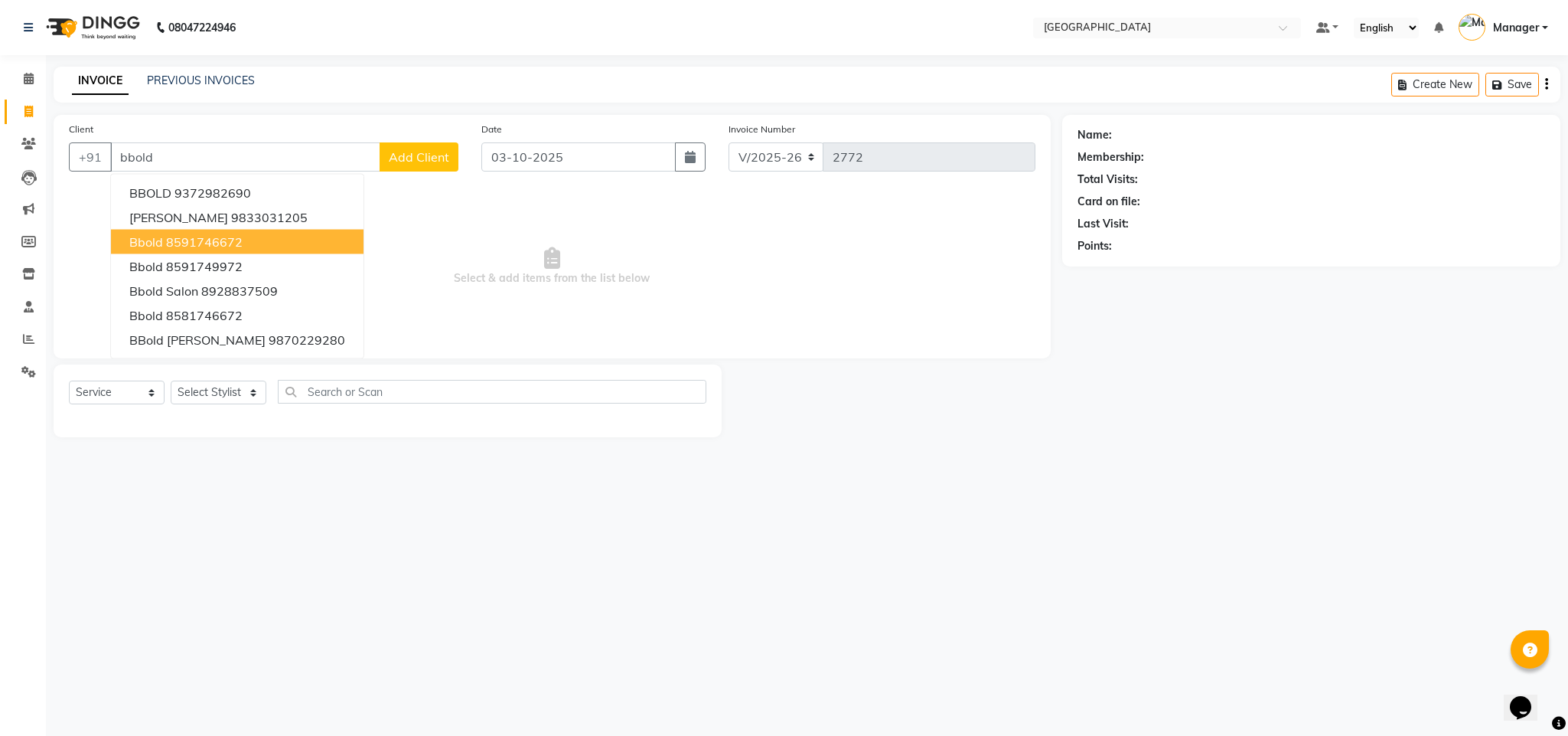
click at [278, 253] on button "bbold 8591746672" at bounding box center [237, 242] width 252 height 25
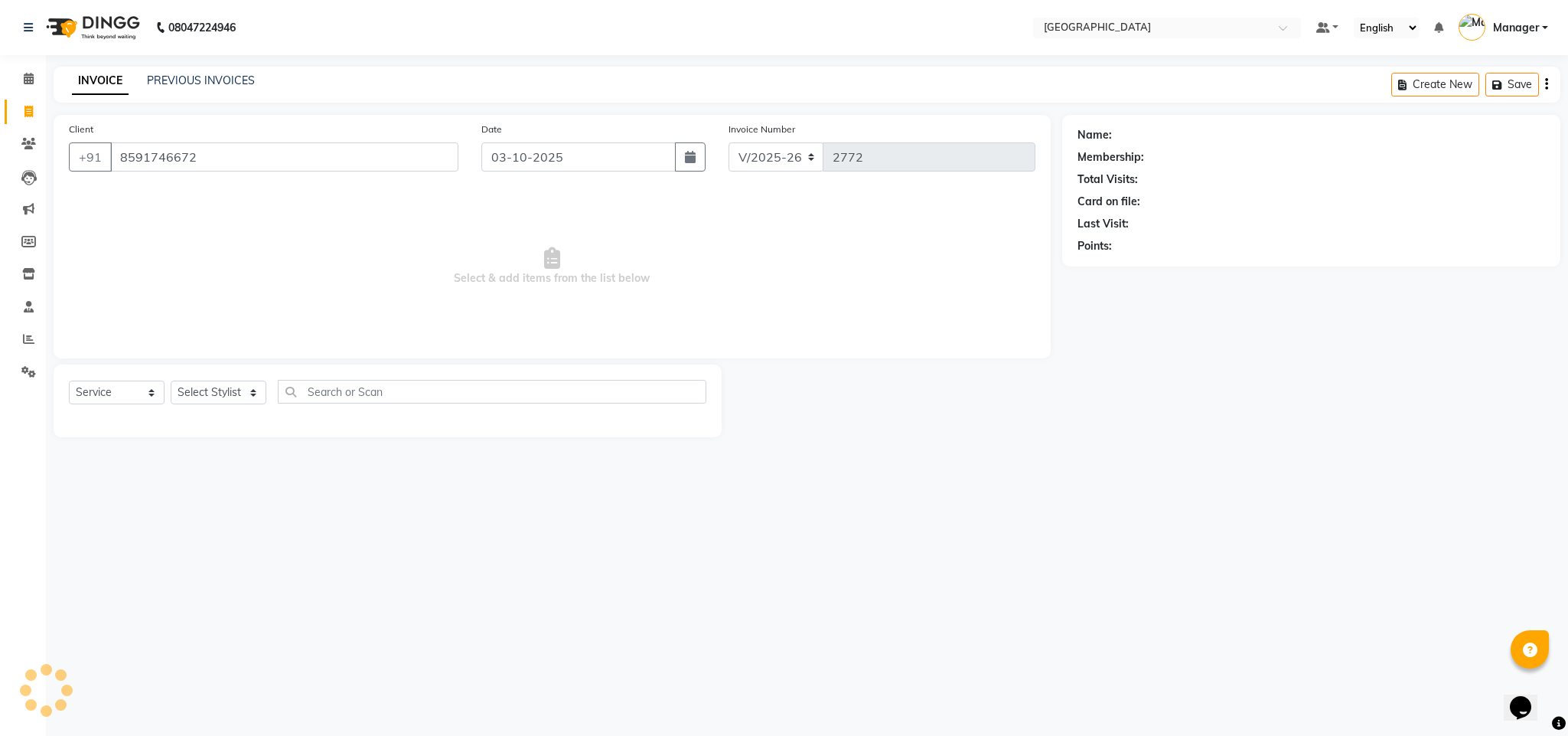
type input "8591746672"
click at [226, 390] on select "Select Stylist ajay Fahad Bin farzan [PERSON_NAME] [PERSON_NAME] [PERSON_NAME] …" at bounding box center [218, 392] width 96 height 24
select select "63648"
click at [170, 382] on select "Select Stylist ajay Fahad Bin farzan [PERSON_NAME] [PERSON_NAME] [PERSON_NAME] …" at bounding box center [218, 392] width 96 height 24
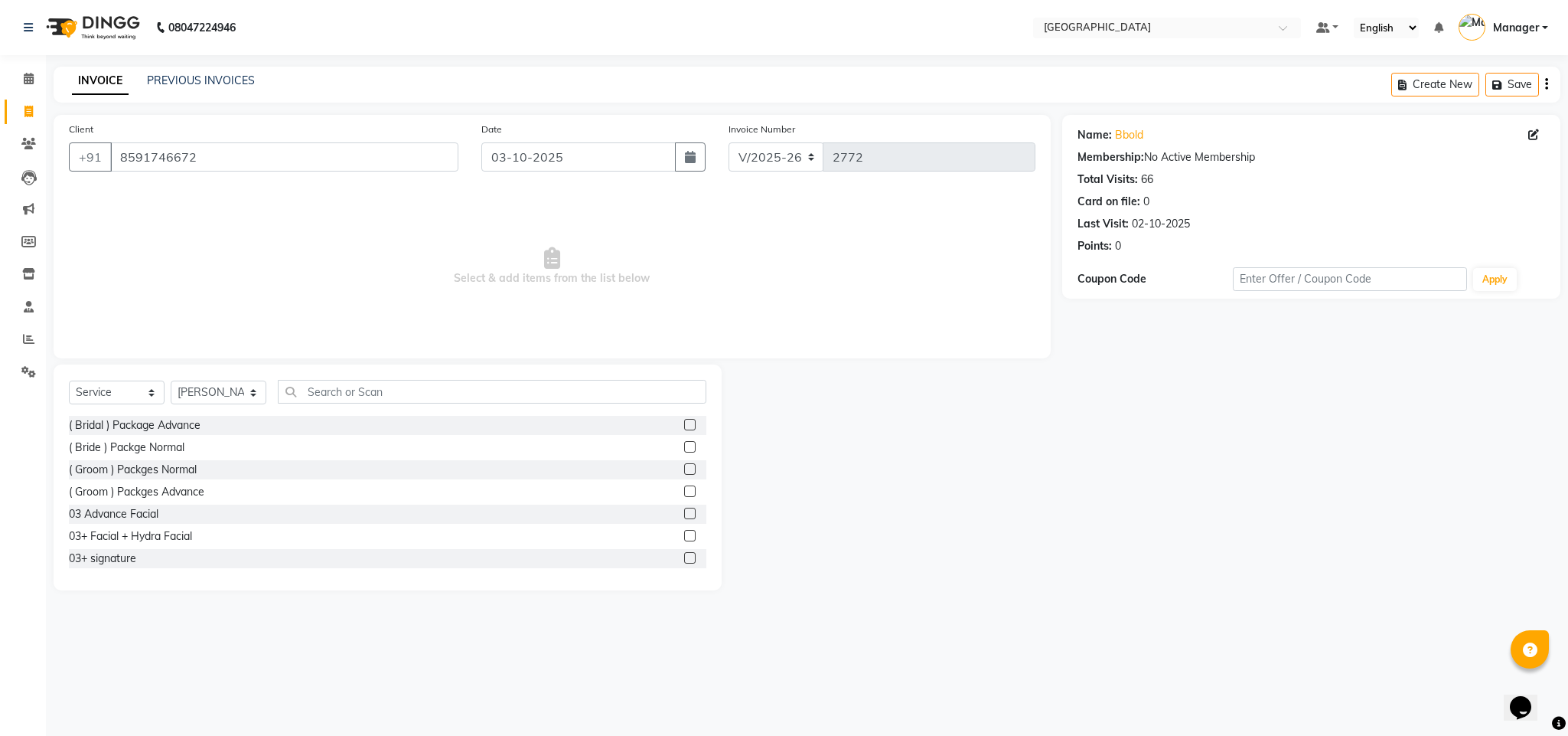
click at [535, 366] on div "Select Service Product Membership Package Voucher Prepaid Gift Card Select Styl…" at bounding box center [387, 478] width 668 height 226
click at [530, 382] on input "text" at bounding box center [492, 391] width 428 height 24
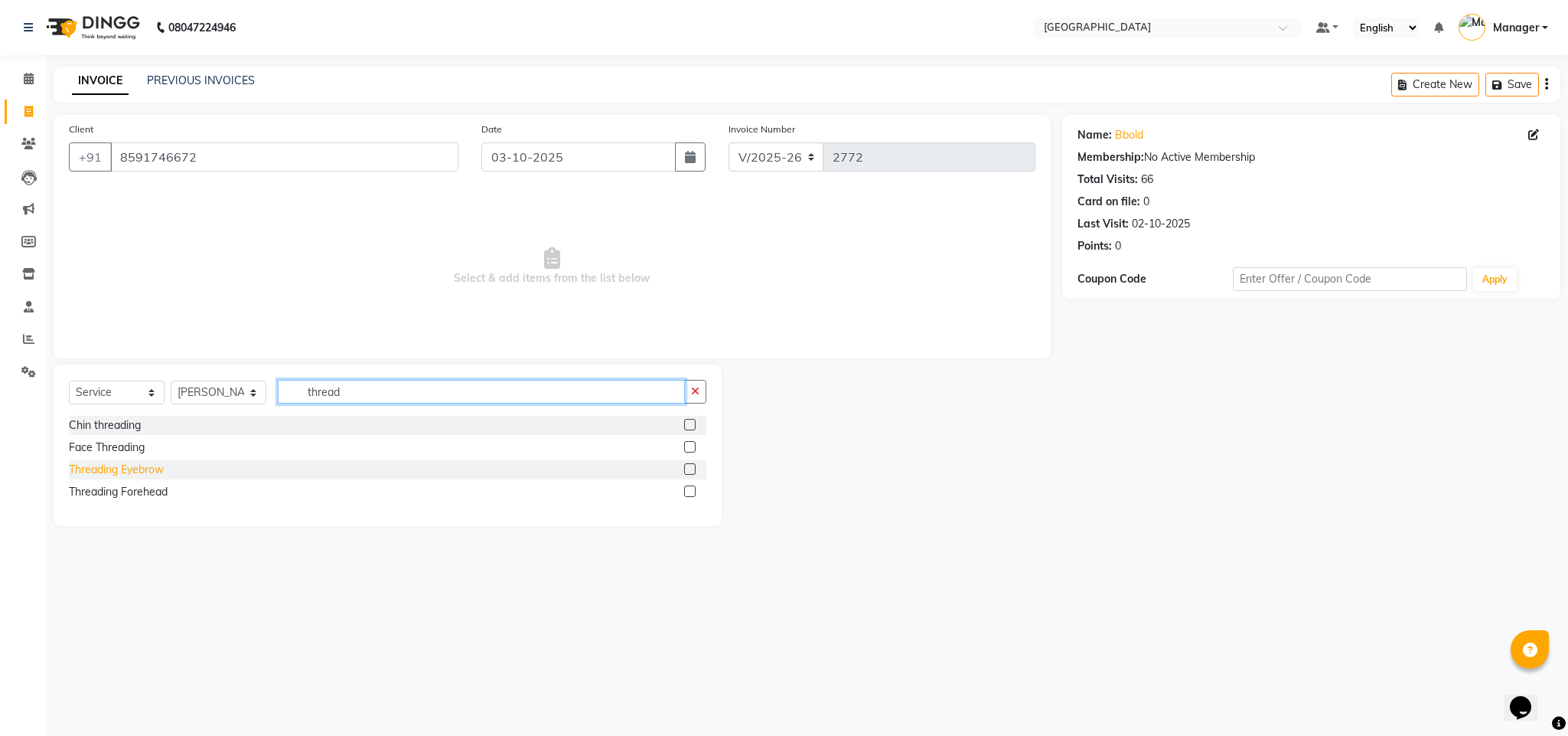
type input "thread"
click at [161, 471] on div "Threading Eyebrow" at bounding box center [116, 469] width 95 height 16
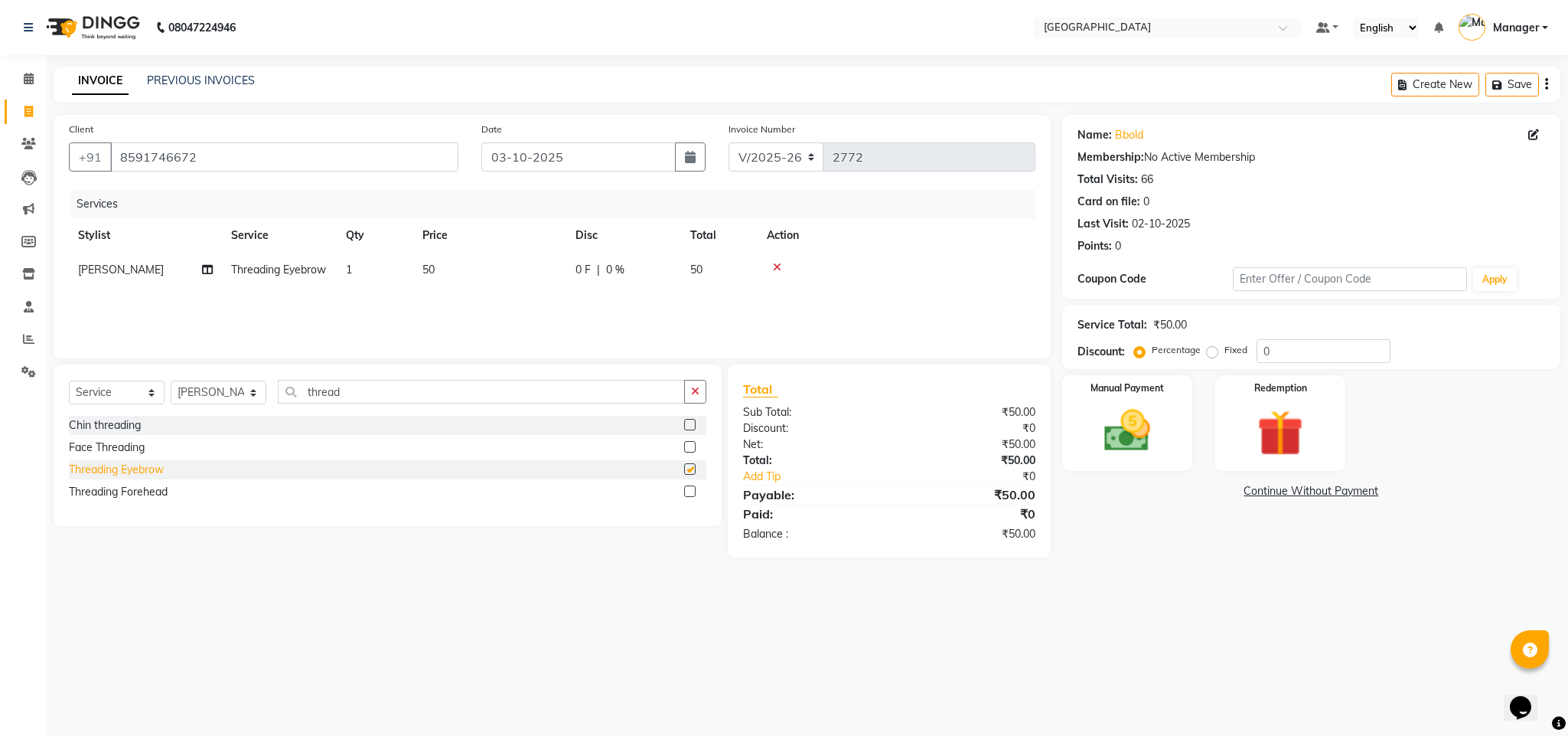
checkbox input "false"
click at [451, 274] on td "50" at bounding box center [490, 270] width 153 height 35
select select "63648"
click at [509, 278] on input "50" at bounding box center [561, 273] width 135 height 24
type input "100"
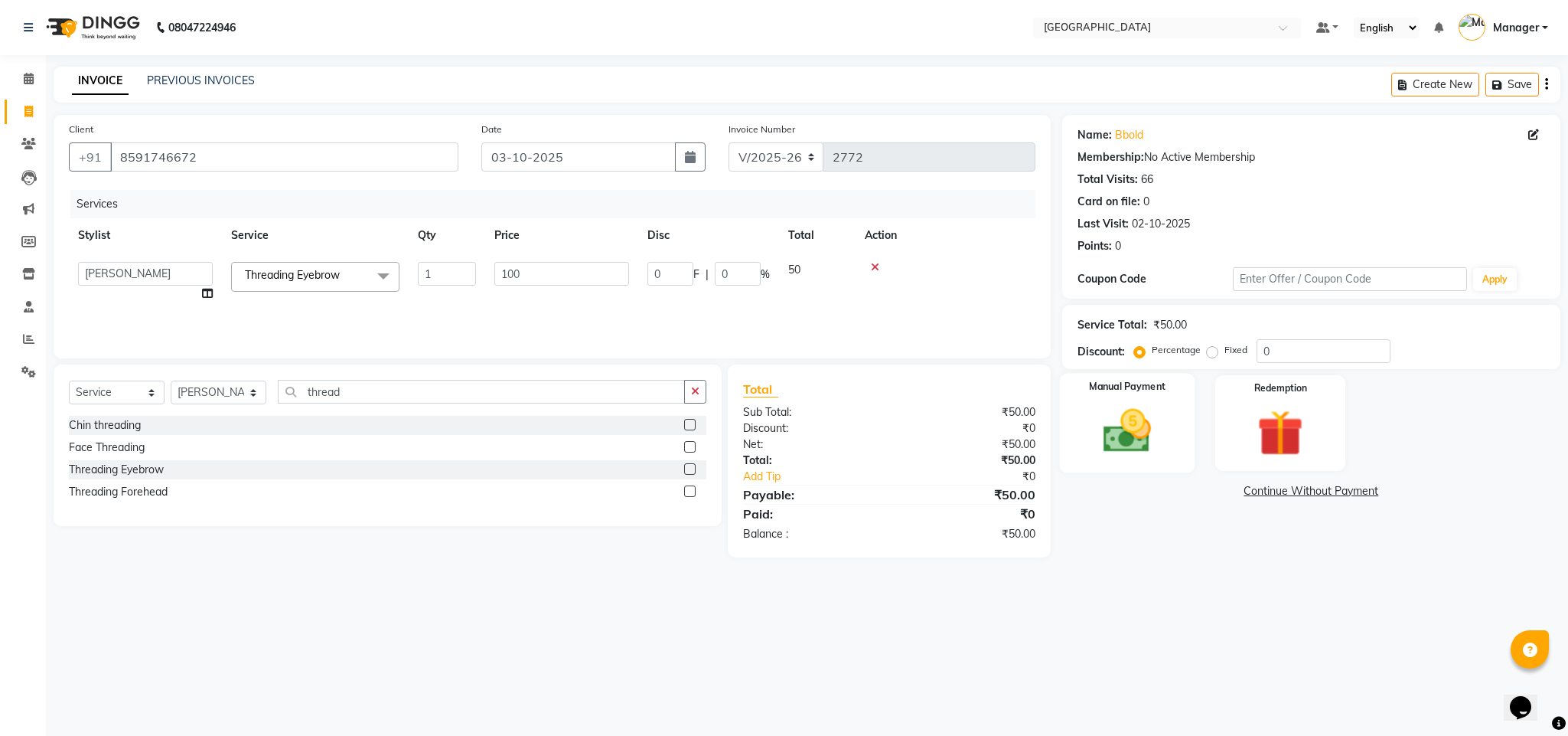
click at [1164, 451] on img at bounding box center [1126, 431] width 78 height 55
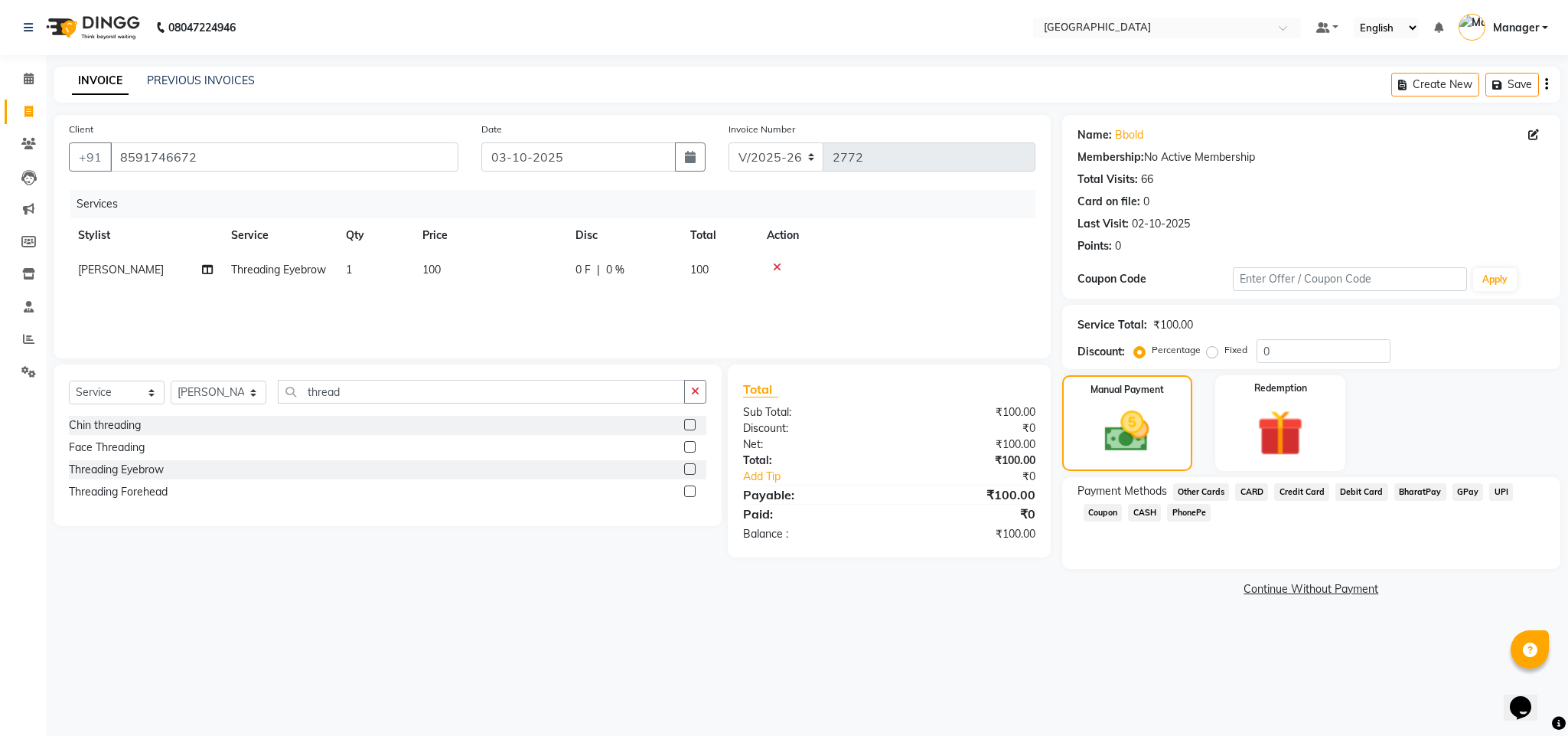
click at [1155, 515] on span "CASH" at bounding box center [1143, 513] width 33 height 18
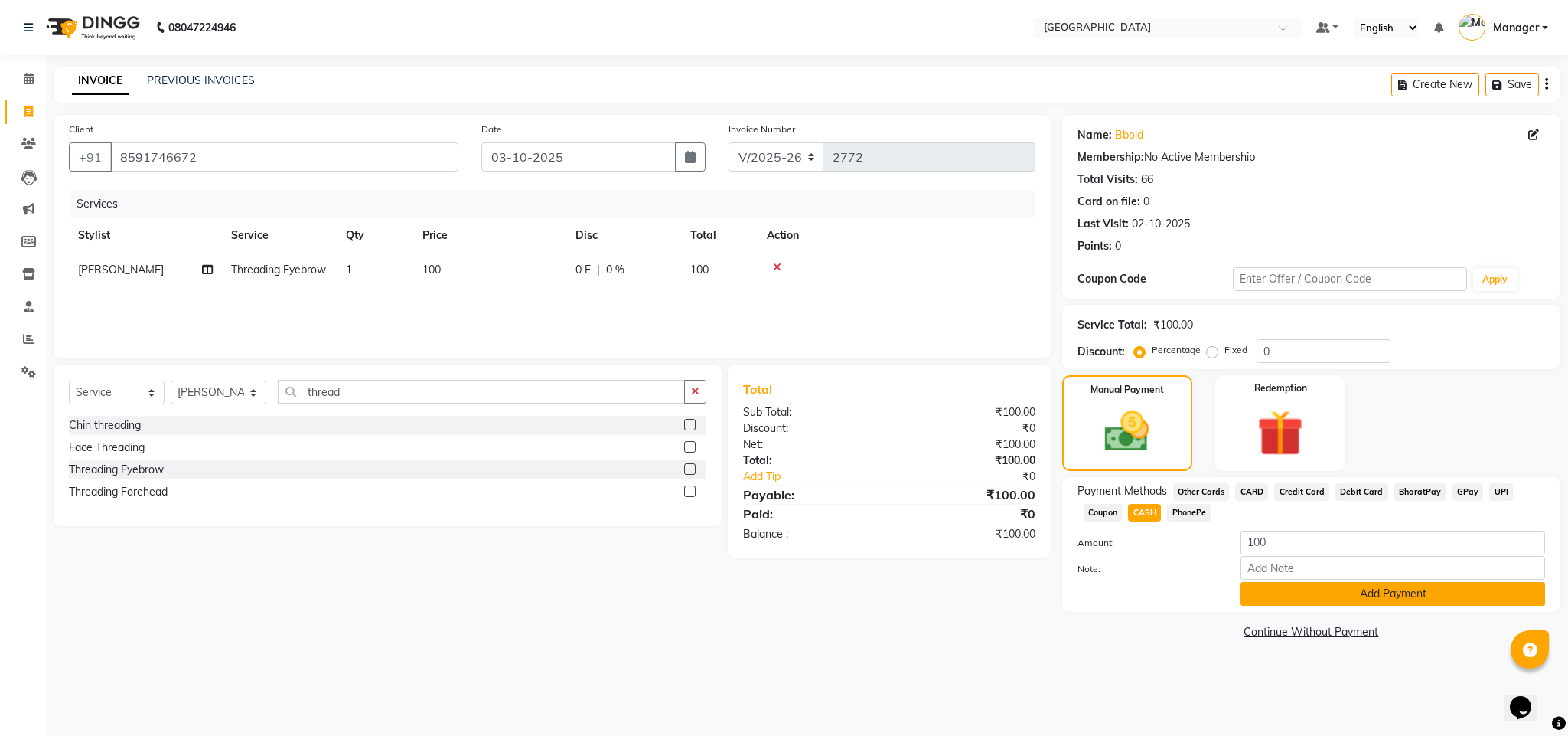
click at [1325, 597] on button "Add Payment" at bounding box center [1392, 593] width 304 height 24
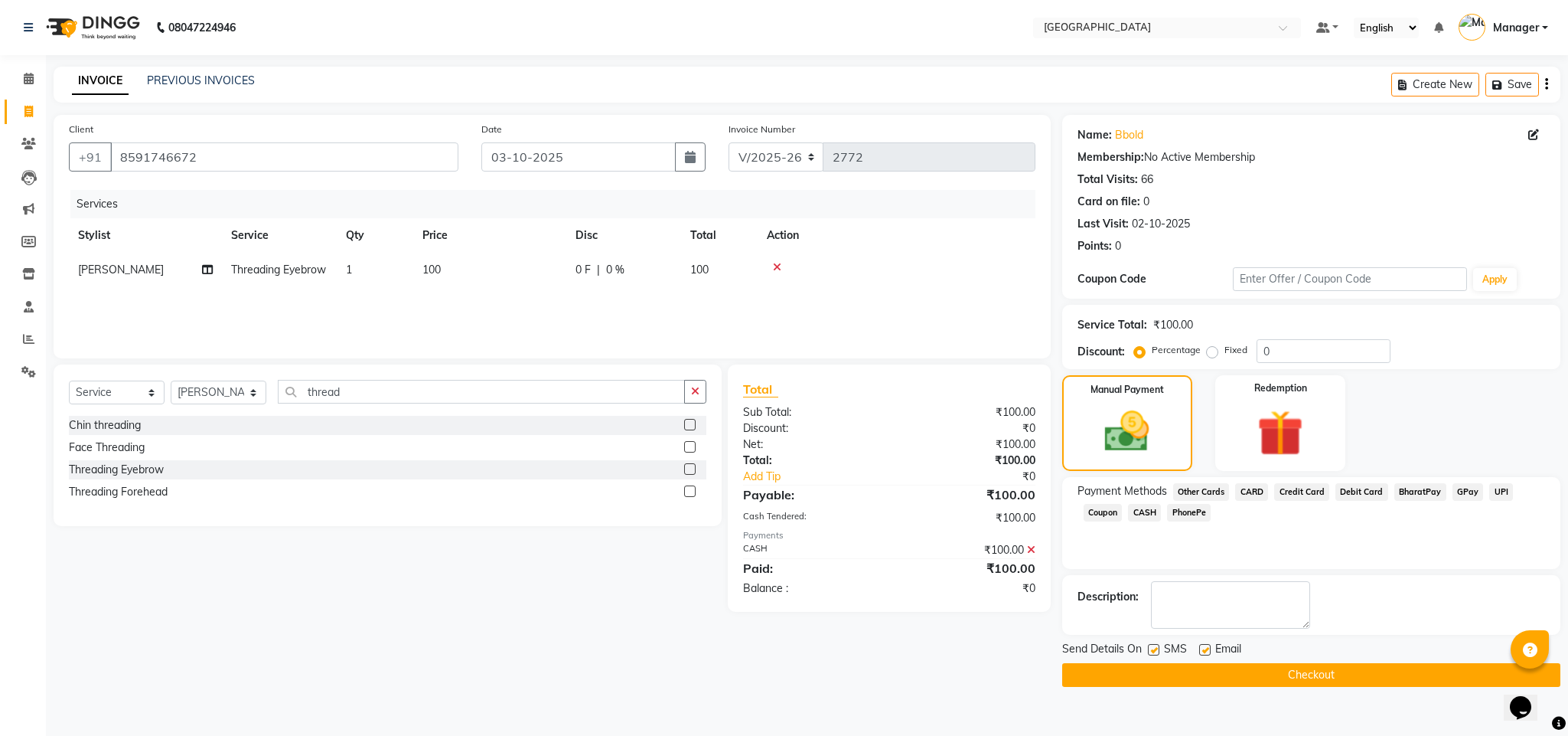
click at [1323, 674] on button "Checkout" at bounding box center [1311, 675] width 498 height 24
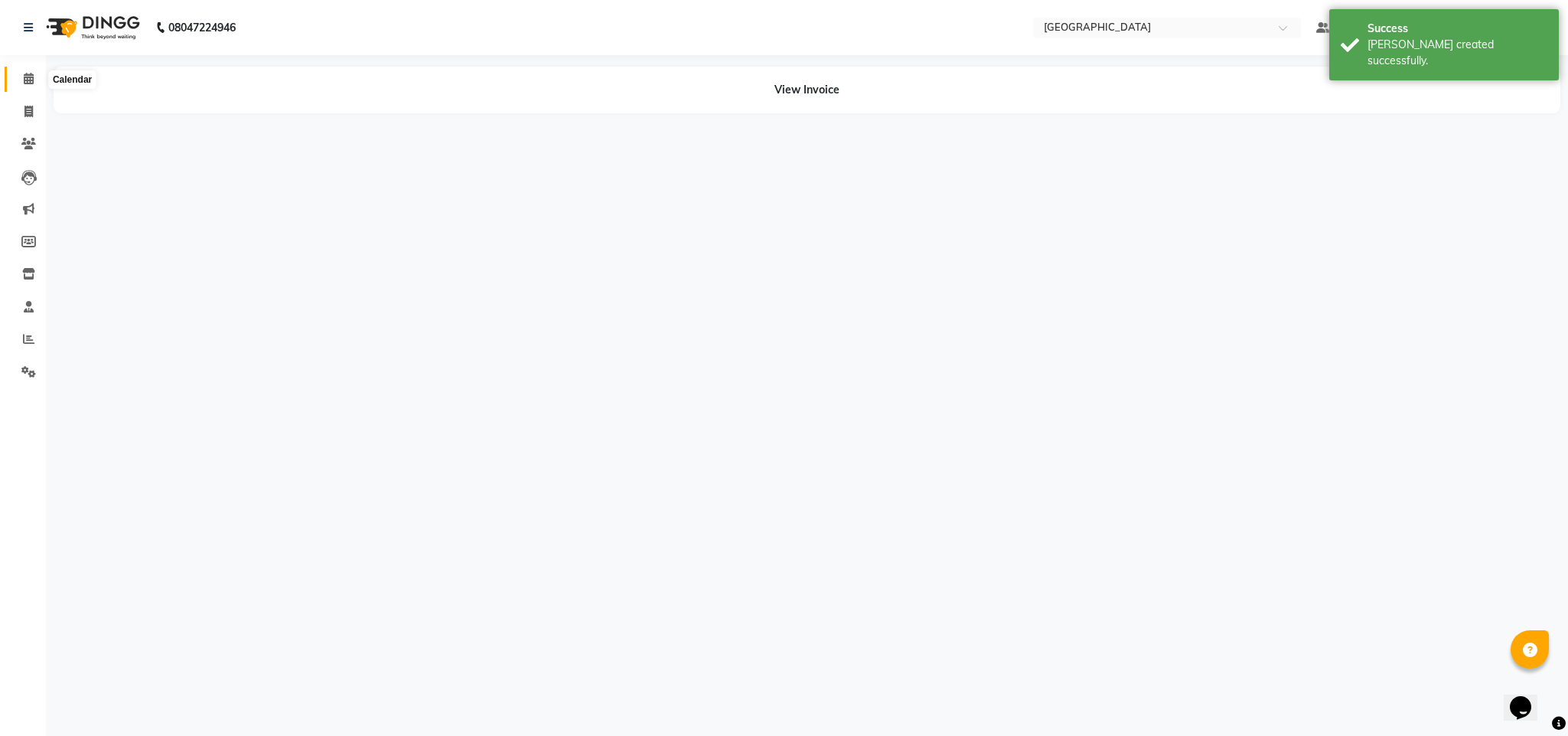
click at [37, 85] on span at bounding box center [28, 79] width 26 height 18
